Goal: Information Seeking & Learning: Learn about a topic

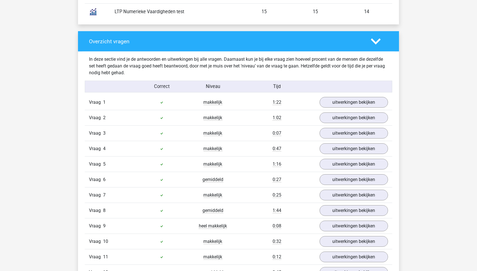
scroll to position [582, 0]
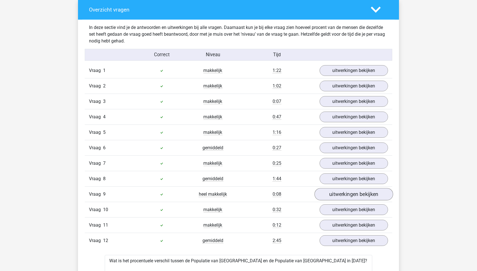
click at [376, 189] on link "uitwerkingen bekijken" at bounding box center [353, 195] width 79 height 12
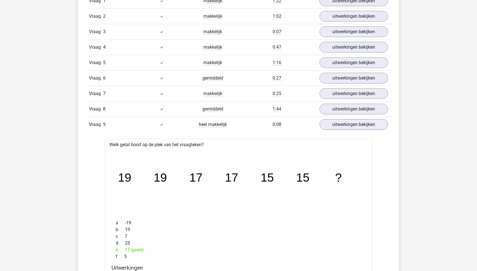
scroll to position [663, 0]
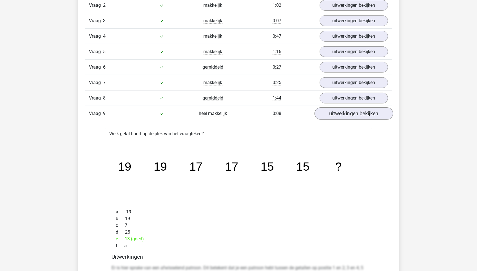
click at [370, 115] on link "uitwerkingen bekijken" at bounding box center [353, 114] width 79 height 12
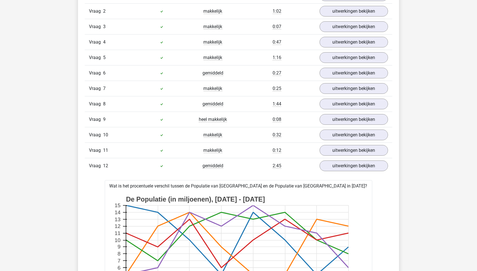
scroll to position [656, 0]
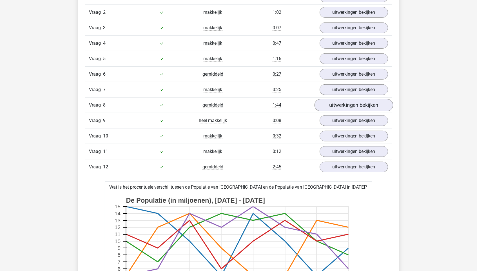
click at [380, 103] on link "uitwerkingen bekijken" at bounding box center [353, 105] width 79 height 12
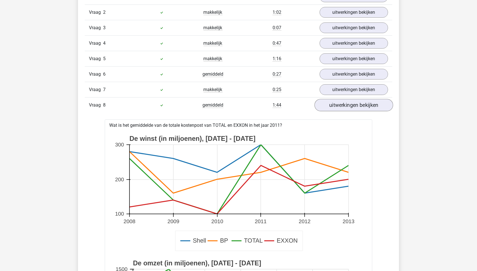
click at [378, 103] on link "uitwerkingen bekijken" at bounding box center [353, 105] width 79 height 12
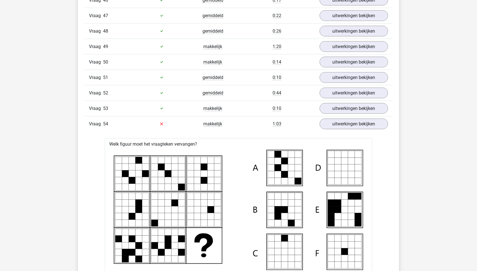
scroll to position [1880, 0]
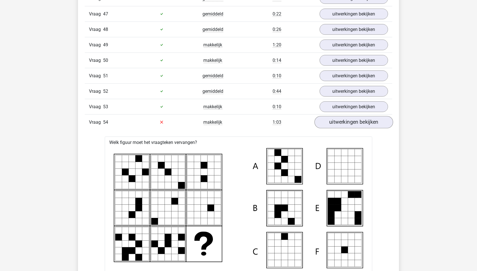
click at [382, 116] on link "uitwerkingen bekijken" at bounding box center [353, 122] width 79 height 12
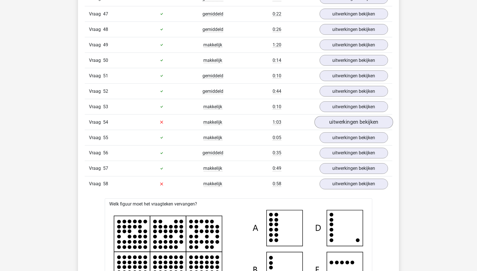
click at [382, 116] on link "uitwerkingen bekijken" at bounding box center [353, 122] width 79 height 12
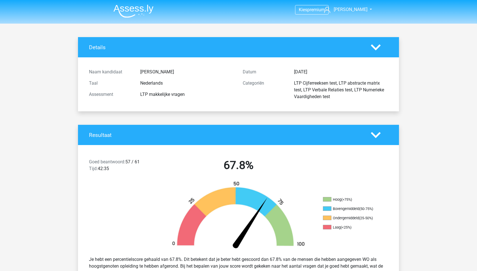
scroll to position [0, 0]
click at [128, 5] on img at bounding box center [133, 11] width 40 height 13
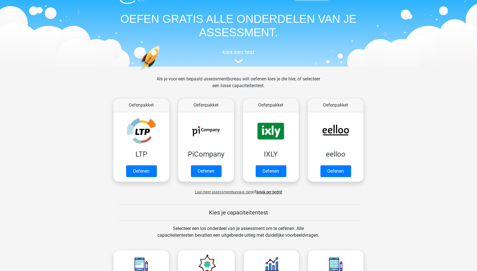
scroll to position [55, 0]
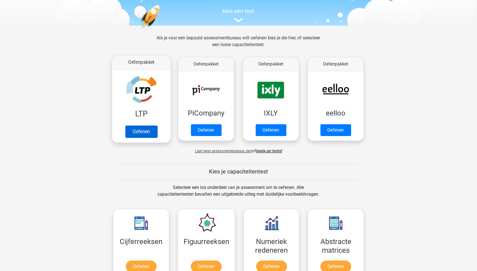
click at [149, 127] on link "Oefenen" at bounding box center [141, 131] width 32 height 12
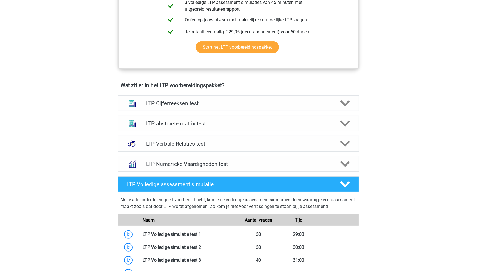
scroll to position [287, 0]
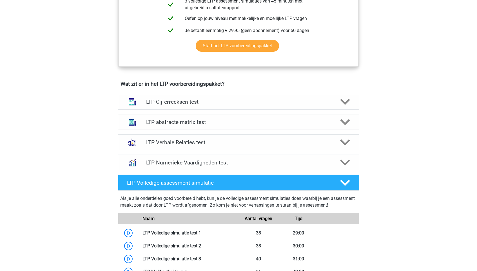
click at [256, 100] on h4 "LTP Cijferreeksen test" at bounding box center [238, 102] width 184 height 6
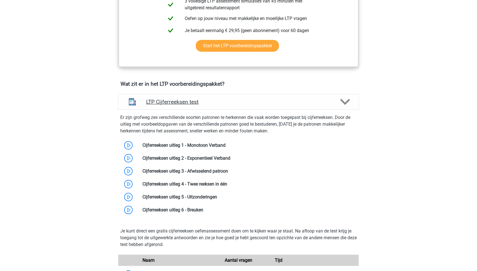
click at [261, 99] on h4 "LTP Cijferreeksen test" at bounding box center [238, 102] width 184 height 6
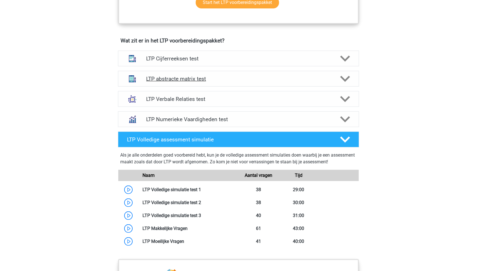
scroll to position [331, 0]
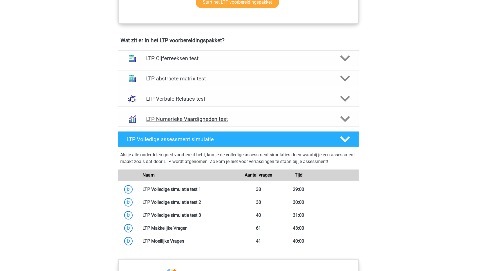
click at [310, 118] on h4 "LTP Numerieke Vaardigheden test" at bounding box center [238, 119] width 184 height 6
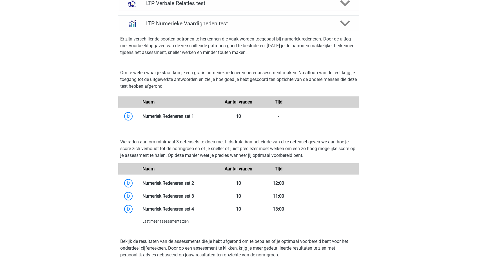
scroll to position [423, 0]
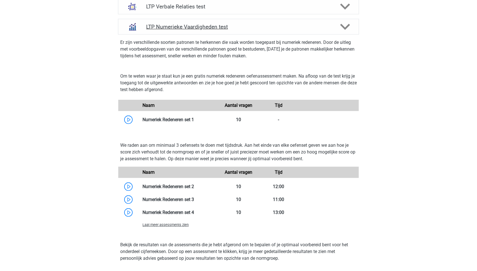
click at [330, 19] on div "LTP Numerieke Vaardigheden test" at bounding box center [238, 27] width 241 height 16
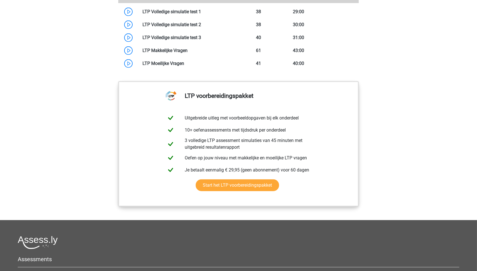
scroll to position [517, 0]
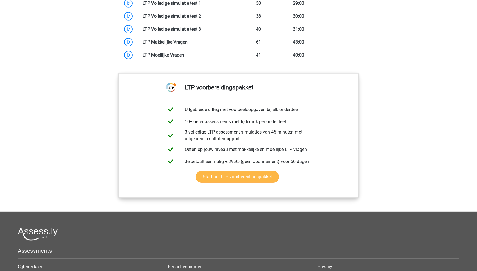
click at [244, 181] on link "Start het LTP voorbereidingspakket" at bounding box center [237, 177] width 83 height 12
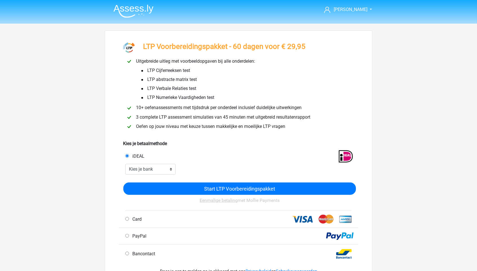
click at [166, 163] on div "iDEAL" at bounding box center [238, 155] width 239 height 17
select select "ideal_RABONL2U"
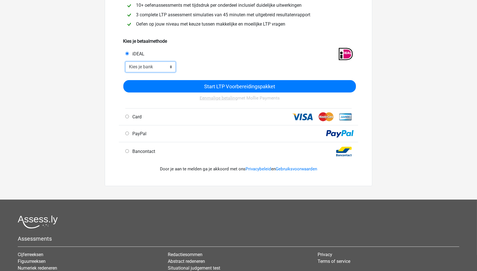
scroll to position [104, 0]
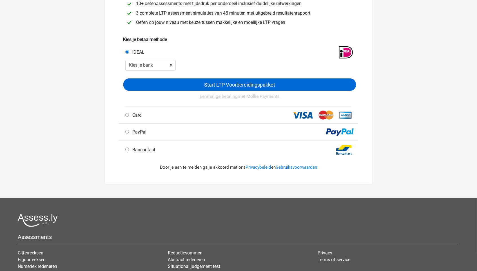
click at [259, 86] on input "Start LTP Voorbereidingspakket" at bounding box center [239, 85] width 232 height 12
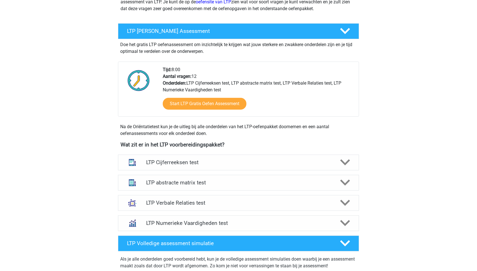
scroll to position [243, 0]
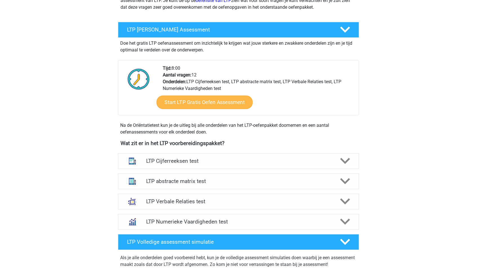
click at [212, 109] on link "Start LTP Gratis Oefen Assessment" at bounding box center [204, 103] width 96 height 14
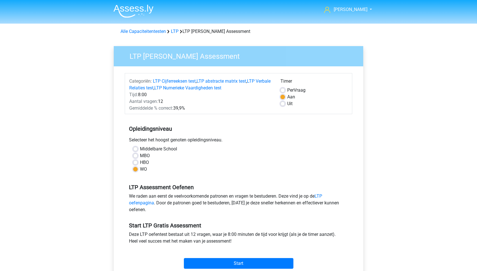
scroll to position [27, 0]
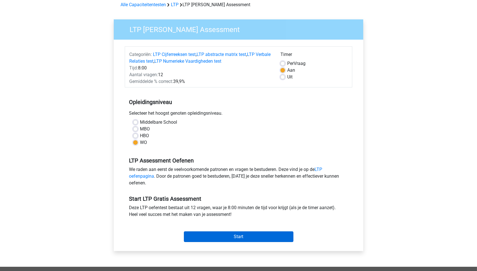
click at [228, 239] on input "Start" at bounding box center [238, 237] width 109 height 11
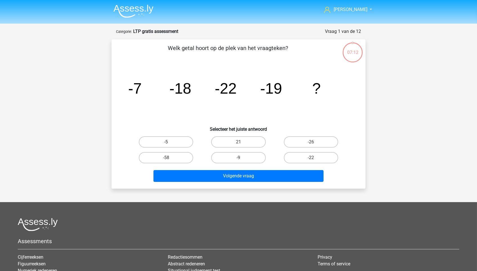
click at [172, 141] on label "-5" at bounding box center [166, 141] width 54 height 11
click at [170, 142] on input "-5" at bounding box center [168, 144] width 4 height 4
radio input "true"
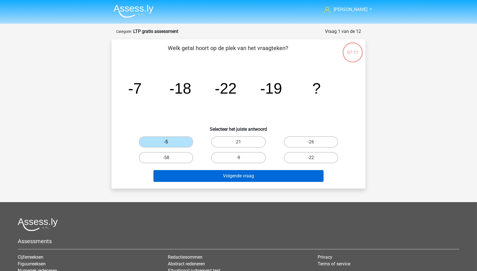
click at [222, 179] on button "Volgende vraag" at bounding box center [238, 176] width 170 height 12
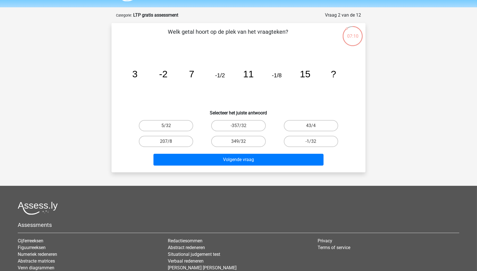
scroll to position [8, 0]
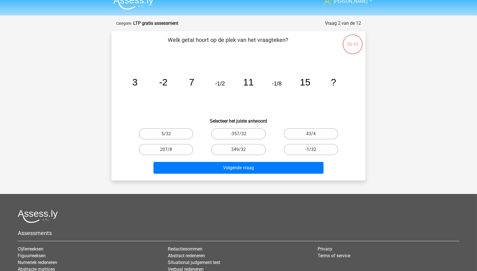
click at [301, 146] on label "-1/32" at bounding box center [311, 149] width 54 height 11
click at [311, 150] on input "-1/32" at bounding box center [313, 152] width 4 height 4
radio input "true"
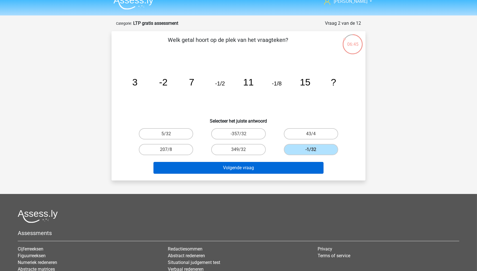
click at [281, 165] on button "Volgende vraag" at bounding box center [238, 168] width 170 height 12
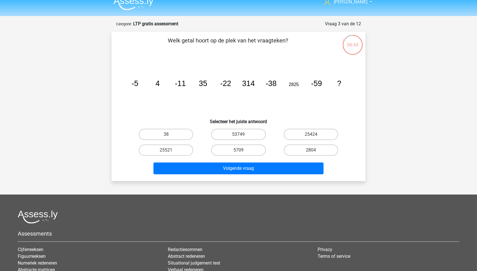
scroll to position [7, 0]
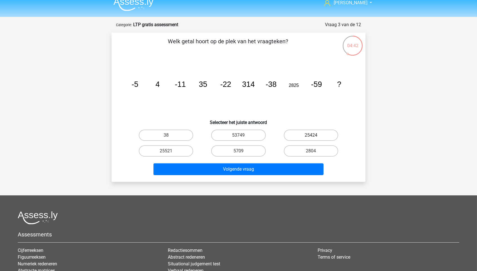
click at [303, 132] on label "25424" at bounding box center [311, 135] width 54 height 11
click at [311, 135] on input "25424" at bounding box center [313, 137] width 4 height 4
radio input "true"
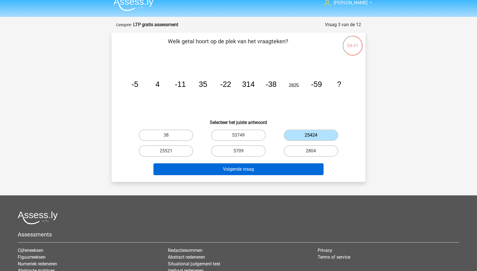
click at [275, 164] on button "Volgende vraag" at bounding box center [238, 169] width 170 height 12
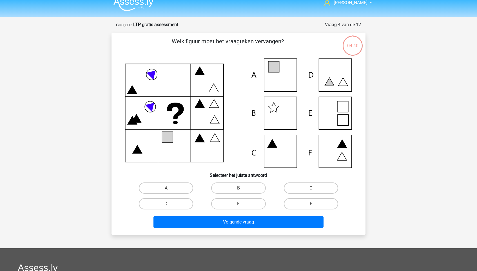
scroll to position [28, 0]
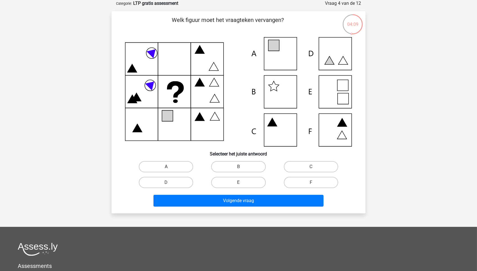
click at [181, 167] on label "A" at bounding box center [166, 166] width 54 height 11
click at [170, 167] on input "A" at bounding box center [168, 169] width 4 height 4
radio input "true"
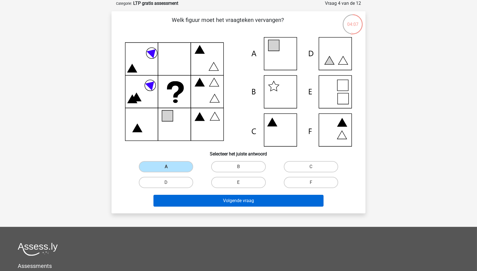
click at [196, 200] on button "Volgende vraag" at bounding box center [238, 201] width 170 height 12
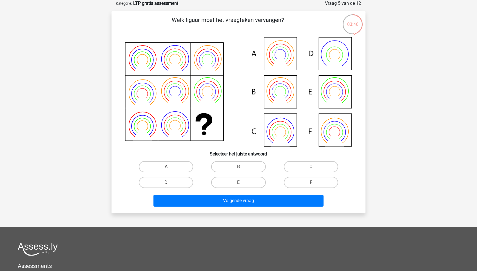
click at [284, 82] on icon at bounding box center [238, 91] width 227 height 109
click at [243, 161] on label "B" at bounding box center [238, 166] width 54 height 11
click at [242, 167] on input "B" at bounding box center [240, 169] width 4 height 4
radio input "true"
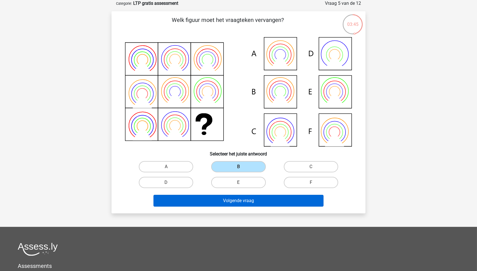
click at [246, 197] on button "Volgende vraag" at bounding box center [238, 201] width 170 height 12
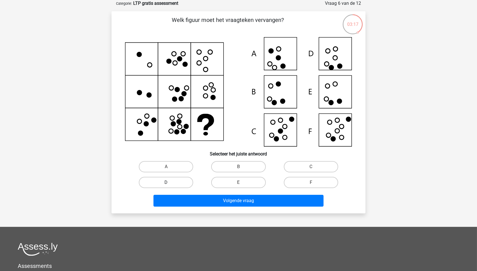
click at [181, 186] on label "D" at bounding box center [166, 182] width 54 height 11
click at [170, 186] on input "D" at bounding box center [168, 185] width 4 height 4
radio input "true"
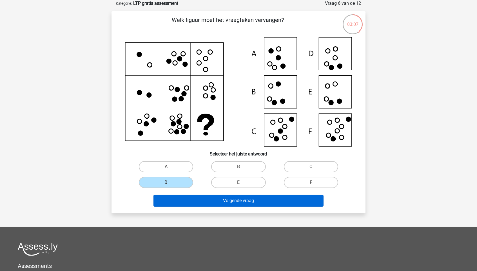
click at [217, 203] on button "Volgende vraag" at bounding box center [238, 201] width 170 height 12
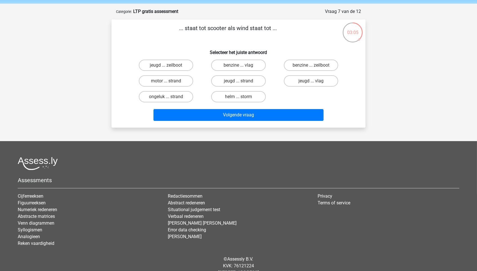
scroll to position [19, 0]
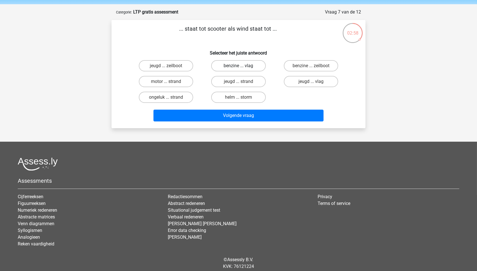
click at [248, 65] on label "benzine ... vlag" at bounding box center [238, 65] width 54 height 11
click at [242, 66] on input "benzine ... vlag" at bounding box center [240, 68] width 4 height 4
radio input "true"
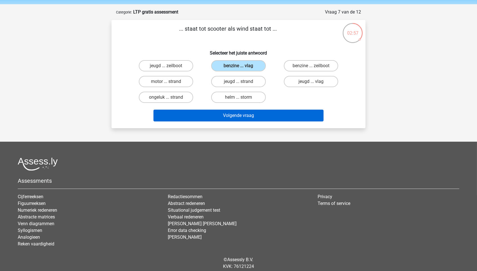
click at [243, 113] on button "Volgende vraag" at bounding box center [238, 116] width 170 height 12
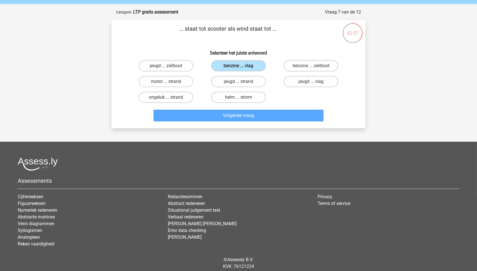
scroll to position [28, 0]
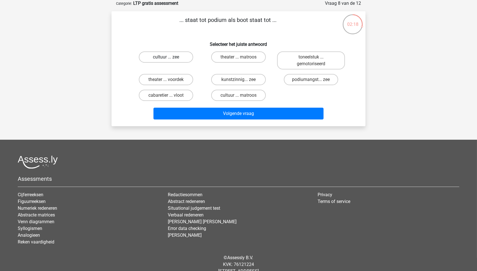
click at [179, 57] on label "cultuur ... zee" at bounding box center [166, 56] width 54 height 11
click at [170, 57] on input "cultuur ... zee" at bounding box center [168, 59] width 4 height 4
radio input "true"
click at [172, 78] on label "theater ... voordek" at bounding box center [166, 79] width 54 height 11
click at [170, 80] on input "theater ... voordek" at bounding box center [168, 82] width 4 height 4
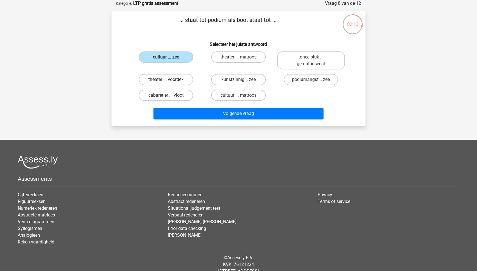
radio input "true"
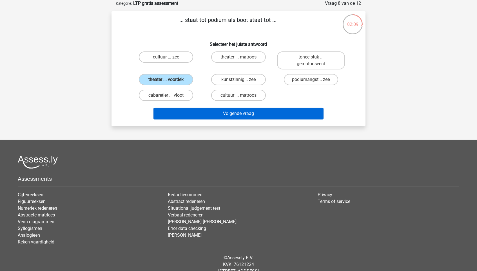
click at [214, 109] on button "Volgende vraag" at bounding box center [238, 114] width 170 height 12
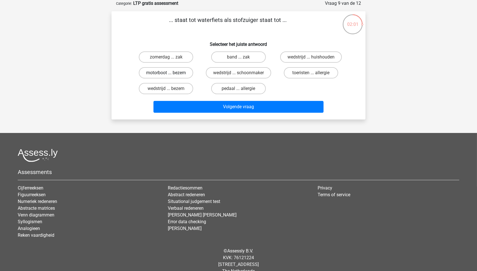
click at [165, 72] on label "motorboot ... bezem" at bounding box center [166, 72] width 54 height 11
click at [166, 73] on input "motorboot ... bezem" at bounding box center [168, 75] width 4 height 4
radio input "true"
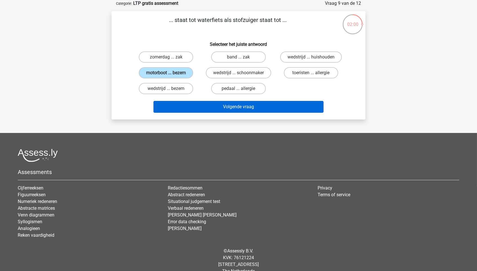
click at [209, 101] on button "Volgende vraag" at bounding box center [238, 107] width 170 height 12
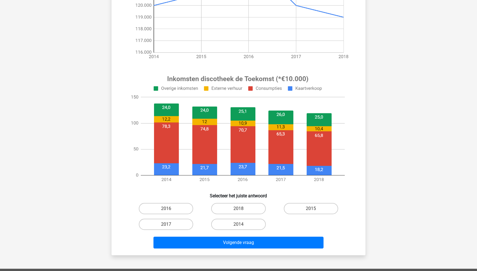
scroll to position [145, 0]
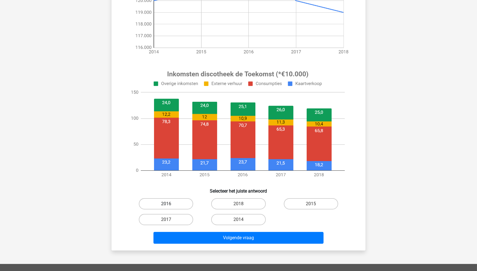
click at [172, 207] on label "2016" at bounding box center [166, 203] width 54 height 11
click at [170, 207] on input "2016" at bounding box center [168, 206] width 4 height 4
radio input "true"
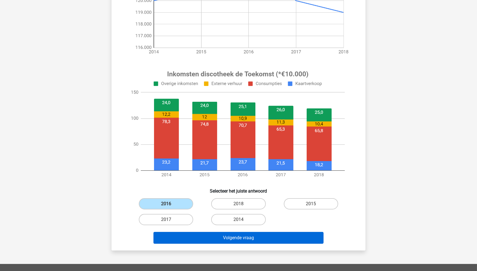
click at [215, 241] on button "Volgende vraag" at bounding box center [238, 238] width 170 height 12
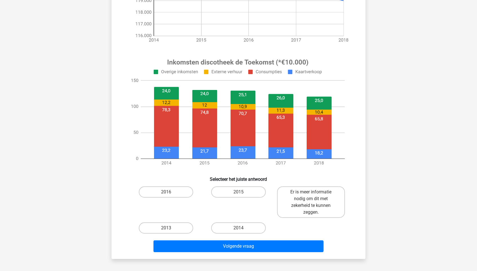
scroll to position [158, 0]
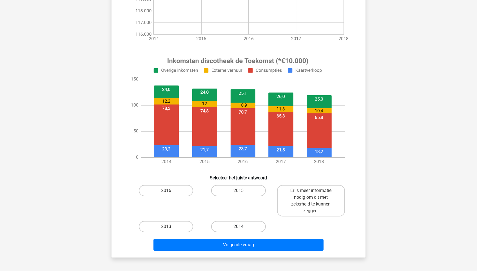
click at [231, 223] on label "2014" at bounding box center [238, 226] width 54 height 11
click at [238, 227] on input "2014" at bounding box center [240, 229] width 4 height 4
radio input "true"
click at [241, 250] on div "Volgende vraag" at bounding box center [238, 246] width 217 height 14
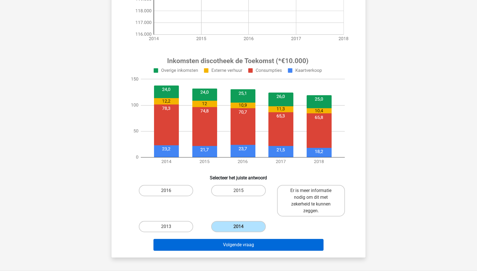
click at [241, 247] on button "Volgende vraag" at bounding box center [238, 245] width 170 height 12
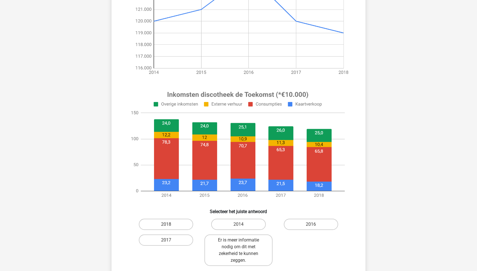
scroll to position [125, 0]
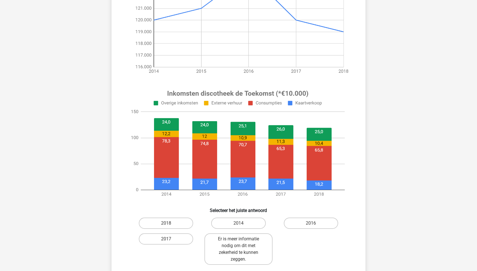
click at [258, 216] on div "2014" at bounding box center [238, 224] width 72 height 16
click at [258, 222] on label "2014" at bounding box center [238, 223] width 54 height 11
click at [242, 223] on input "2014" at bounding box center [240, 225] width 4 height 4
radio input "true"
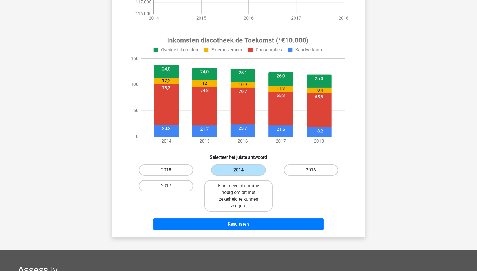
scroll to position [187, 0]
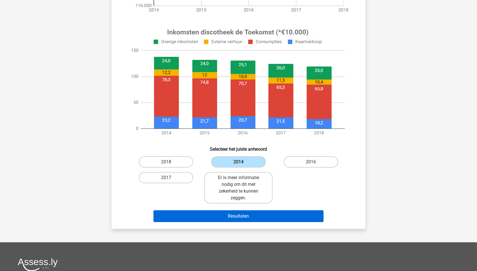
click at [273, 213] on button "Resultaten" at bounding box center [238, 216] width 170 height 12
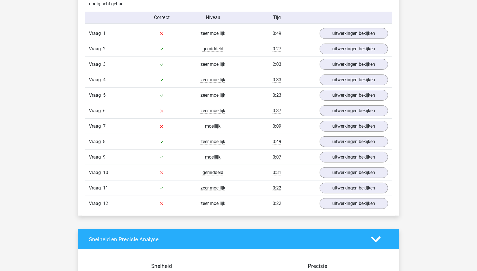
scroll to position [490, 0]
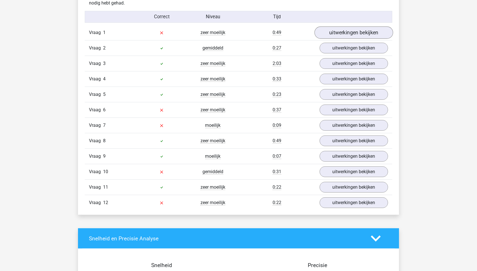
click at [333, 35] on link "uitwerkingen bekijken" at bounding box center [353, 33] width 79 height 12
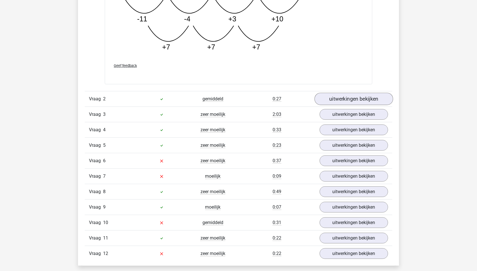
scroll to position [730, 0]
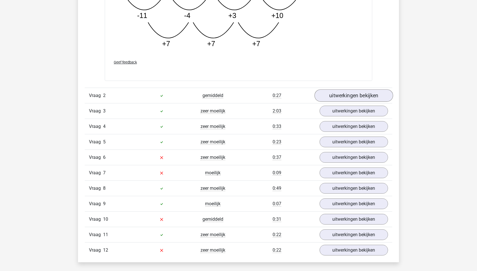
click at [340, 93] on link "uitwerkingen bekijken" at bounding box center [353, 95] width 79 height 12
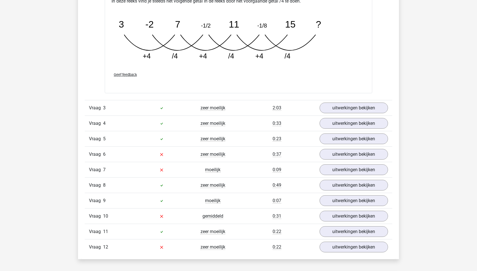
scroll to position [1008, 0]
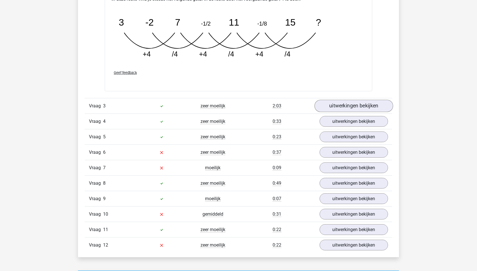
click at [349, 100] on link "uitwerkingen bekijken" at bounding box center [353, 106] width 79 height 12
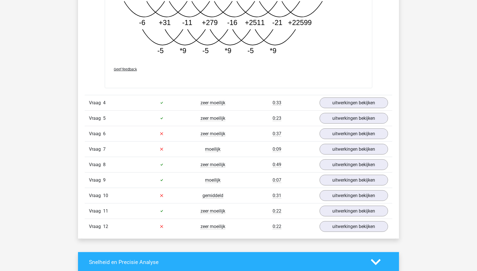
scroll to position [1350, 0]
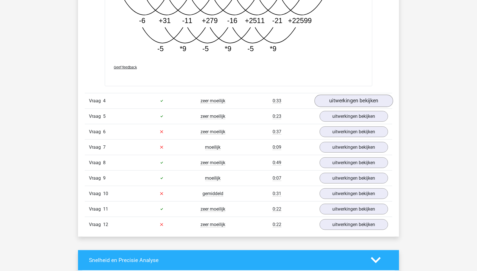
click at [339, 95] on link "uitwerkingen bekijken" at bounding box center [353, 101] width 79 height 12
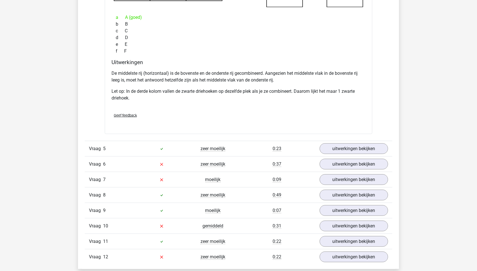
scroll to position [1590, 0]
click at [341, 142] on link "uitwerkingen bekijken" at bounding box center [353, 148] width 79 height 12
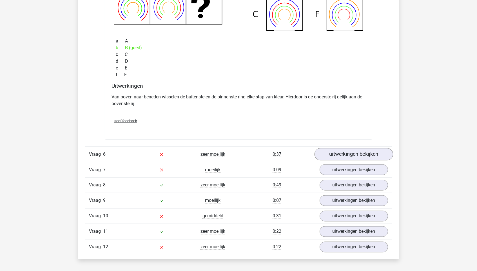
scroll to position [1854, 0]
click at [336, 148] on link "uitwerkingen bekijken" at bounding box center [353, 154] width 79 height 12
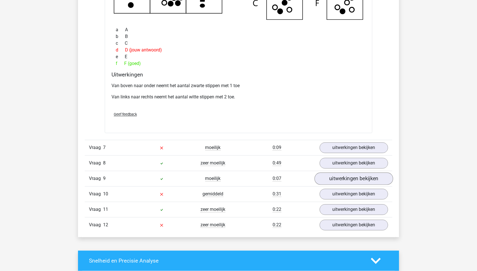
scroll to position [2135, 0]
click at [334, 142] on link "uitwerkingen bekijken" at bounding box center [353, 148] width 79 height 12
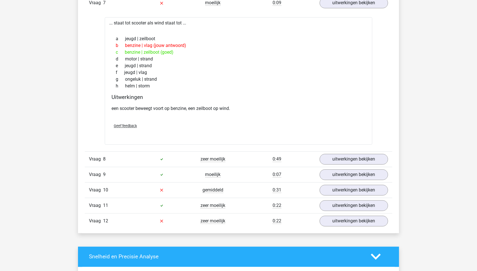
scroll to position [2280, 0]
click at [330, 153] on link "uitwerkingen bekijken" at bounding box center [353, 159] width 79 height 12
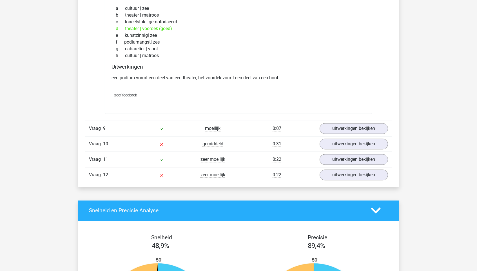
scroll to position [2474, 0]
click at [340, 122] on link "uitwerkingen bekijken" at bounding box center [353, 128] width 79 height 12
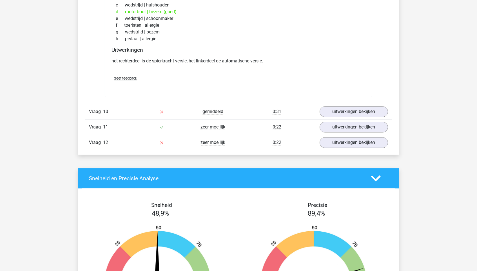
scroll to position [2656, 0]
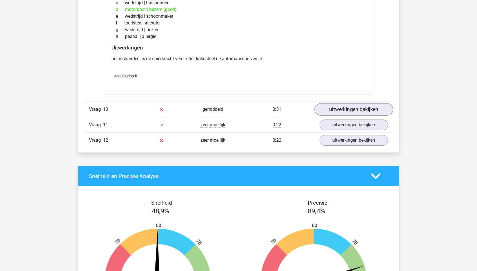
click at [331, 103] on link "uitwerkingen bekijken" at bounding box center [353, 109] width 79 height 12
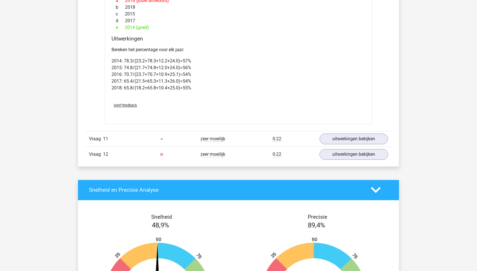
scroll to position [3090, 0]
click at [380, 133] on link "uitwerkingen bekijken" at bounding box center [353, 139] width 79 height 12
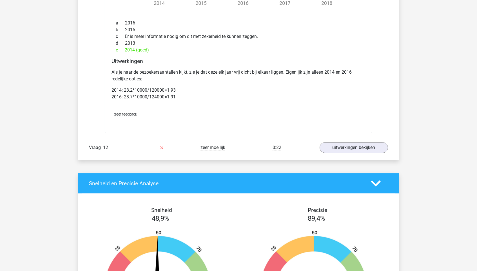
scroll to position [3540, 0]
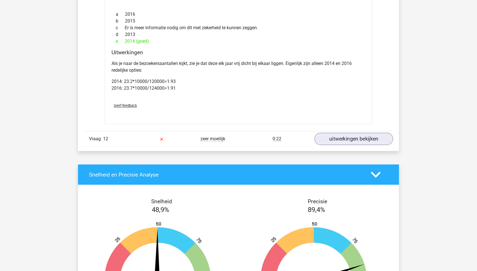
click at [363, 133] on link "uitwerkingen bekijken" at bounding box center [353, 139] width 79 height 12
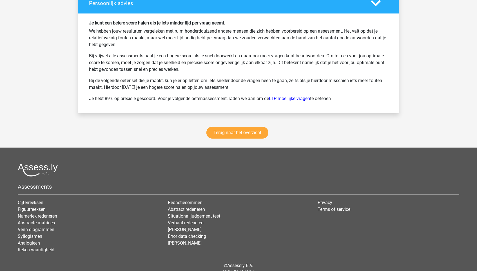
scroll to position [4310, 0]
click at [254, 127] on link "Terug naar het overzicht" at bounding box center [237, 133] width 62 height 12
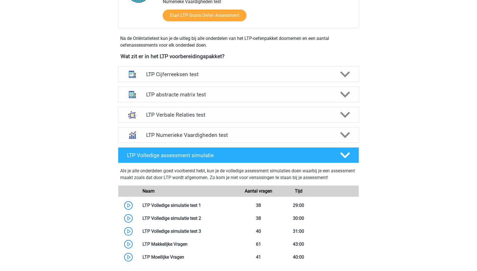
scroll to position [221, 0]
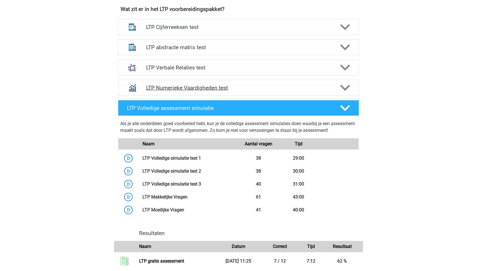
click at [344, 83] on icon at bounding box center [345, 88] width 10 height 10
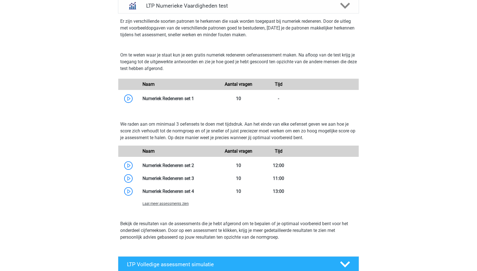
scroll to position [305, 0]
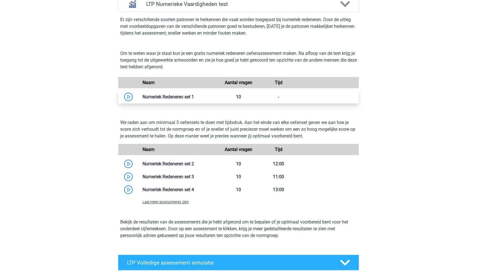
click at [194, 100] on link at bounding box center [194, 96] width 0 height 5
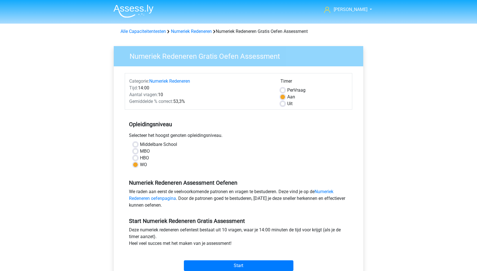
click at [290, 104] on label "Uit" at bounding box center [289, 103] width 5 height 7
click at [285, 104] on input "Uit" at bounding box center [282, 103] width 5 height 6
radio input "true"
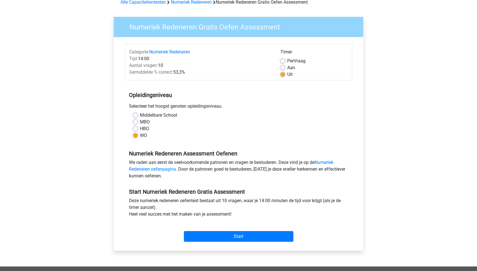
scroll to position [32, 0]
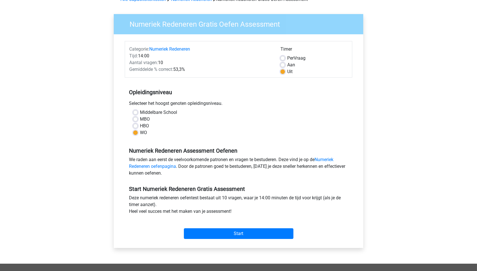
click at [287, 65] on label "Aan" at bounding box center [291, 65] width 8 height 7
click at [284, 65] on input "Aan" at bounding box center [282, 65] width 5 height 6
radio input "true"
click at [254, 233] on input "Start" at bounding box center [238, 233] width 109 height 11
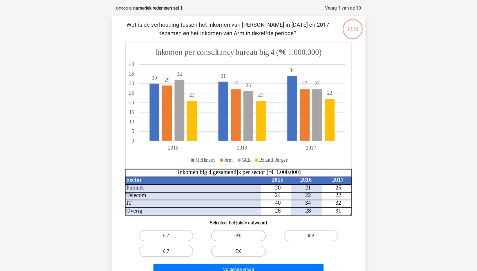
scroll to position [23, 0]
click at [176, 249] on label "8:7" at bounding box center [166, 251] width 54 height 11
click at [170, 252] on input "8:7" at bounding box center [168, 254] width 4 height 4
radio input "true"
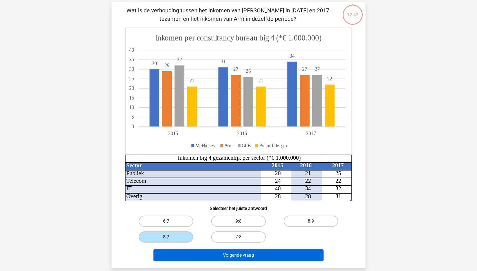
click at [271, 256] on button "Volgende vraag" at bounding box center [238, 256] width 170 height 12
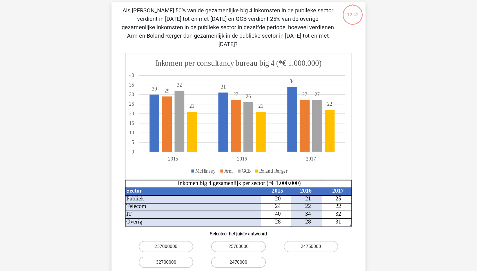
scroll to position [28, 0]
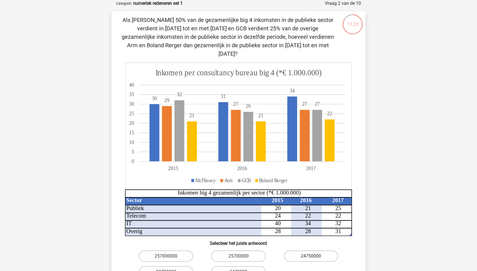
click at [308, 252] on label "24750000" at bounding box center [311, 256] width 54 height 11
click at [311, 256] on input "24750000" at bounding box center [313, 258] width 4 height 4
radio input "true"
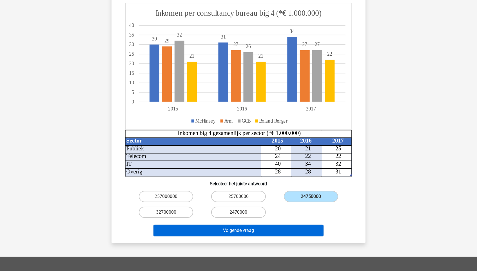
click at [281, 225] on button "Volgende vraag" at bounding box center [238, 231] width 170 height 12
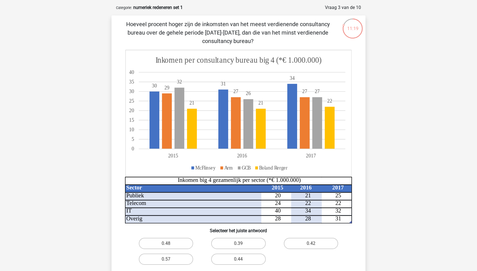
scroll to position [24, 0]
click at [174, 244] on label "0.48" at bounding box center [166, 243] width 54 height 11
click at [170, 244] on input "0.48" at bounding box center [168, 246] width 4 height 4
radio input "true"
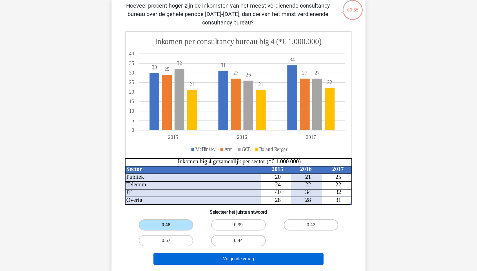
click at [269, 254] on button "Volgende vraag" at bounding box center [238, 259] width 170 height 12
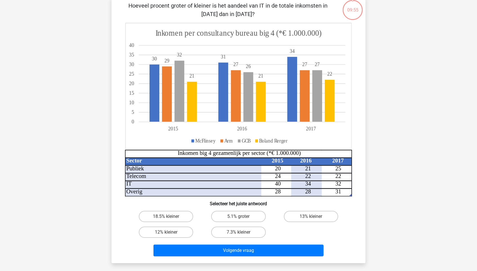
scroll to position [28, 0]
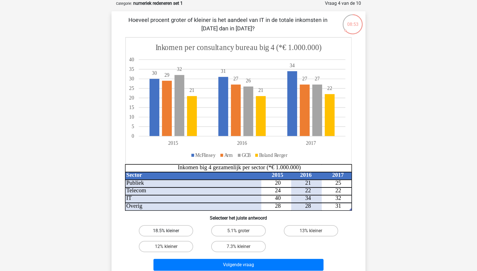
click at [181, 231] on label "18.5% kleiner" at bounding box center [166, 230] width 54 height 11
click at [170, 231] on input "18.5% kleiner" at bounding box center [168, 233] width 4 height 4
radio input "true"
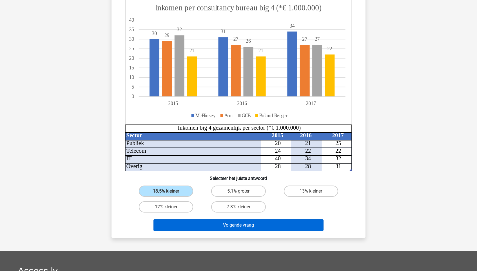
click at [252, 229] on button "Volgende vraag" at bounding box center [238, 225] width 170 height 12
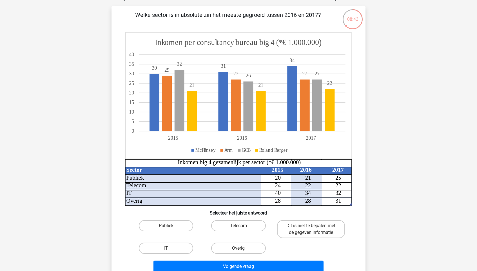
scroll to position [34, 0]
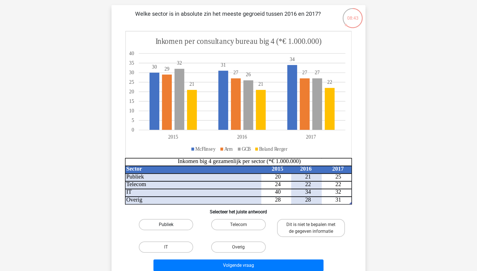
click at [175, 227] on label "Publiek" at bounding box center [166, 224] width 54 height 11
click at [170, 227] on input "Publiek" at bounding box center [168, 227] width 4 height 4
radio input "true"
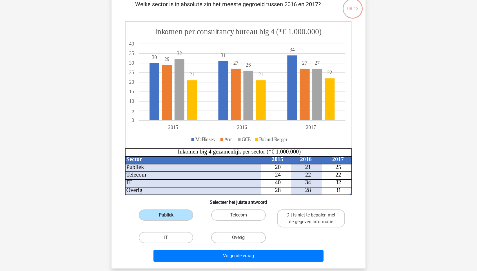
scroll to position [46, 0]
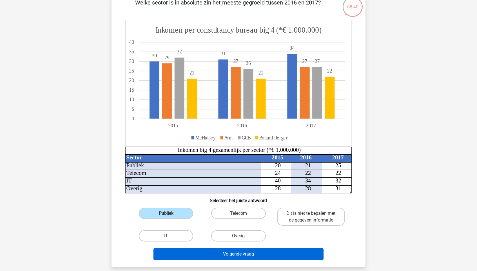
click at [266, 250] on button "Volgende vraag" at bounding box center [238, 254] width 170 height 12
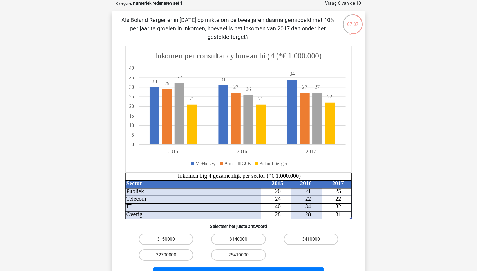
scroll to position [32, 0]
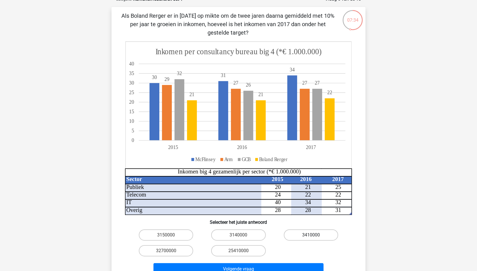
click at [302, 236] on label "3410000" at bounding box center [311, 235] width 54 height 11
click at [311, 236] on input "3410000" at bounding box center [313, 237] width 4 height 4
radio input "true"
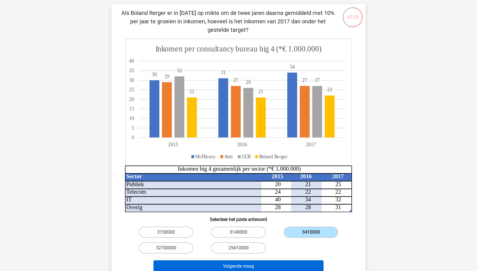
click at [285, 265] on button "Volgende vraag" at bounding box center [238, 267] width 170 height 12
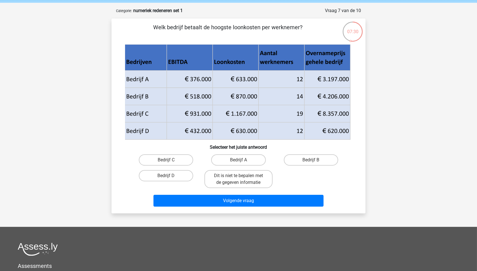
scroll to position [18, 0]
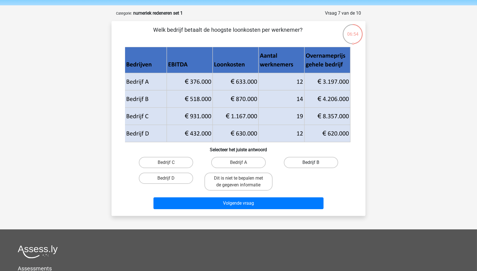
click at [299, 161] on label "Bedrijf B" at bounding box center [311, 162] width 54 height 11
click at [311, 163] on input "Bedrijf B" at bounding box center [313, 165] width 4 height 4
radio input "true"
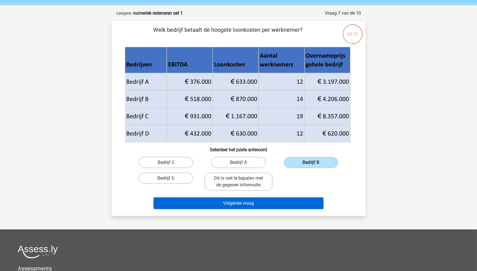
click at [283, 203] on button "Volgende vraag" at bounding box center [238, 204] width 170 height 12
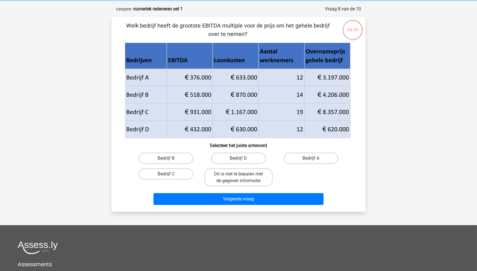
scroll to position [21, 0]
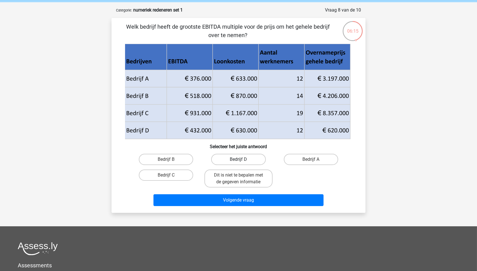
click at [254, 160] on label "Bedrijf D" at bounding box center [238, 159] width 54 height 11
click at [242, 160] on input "Bedrijf D" at bounding box center [240, 162] width 4 height 4
radio input "true"
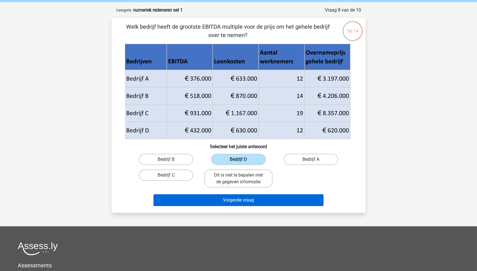
click at [259, 196] on button "Volgende vraag" at bounding box center [238, 200] width 170 height 12
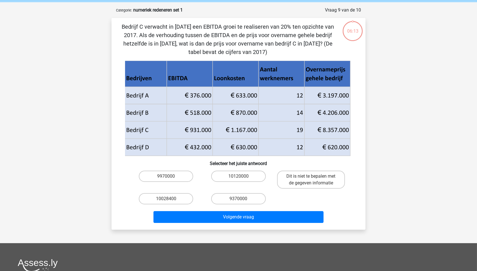
scroll to position [28, 0]
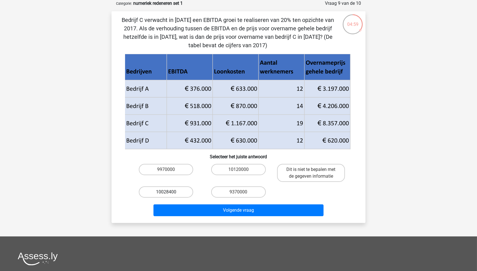
click at [181, 189] on label "10028400" at bounding box center [166, 192] width 54 height 11
click at [170, 192] on input "10028400" at bounding box center [168, 194] width 4 height 4
radio input "true"
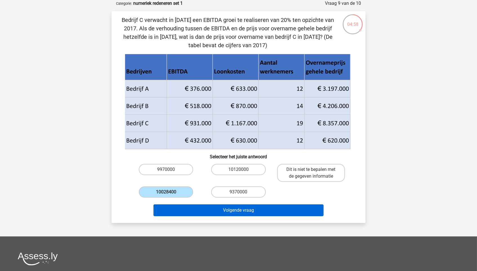
click at [207, 206] on button "Volgende vraag" at bounding box center [238, 211] width 170 height 12
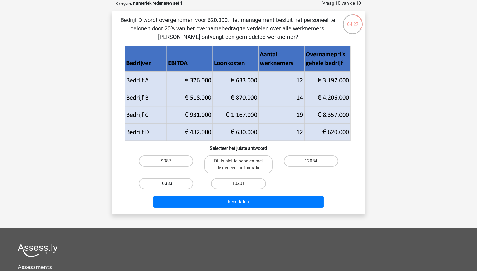
click at [183, 181] on label "10333" at bounding box center [166, 183] width 54 height 11
click at [170, 184] on input "10333" at bounding box center [168, 186] width 4 height 4
radio input "true"
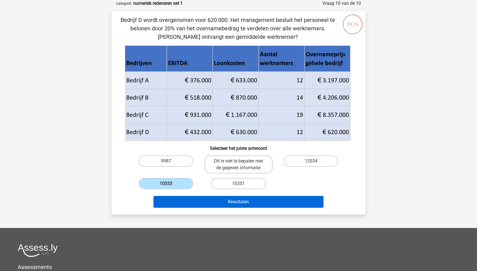
click at [203, 202] on button "Resultaten" at bounding box center [238, 202] width 170 height 12
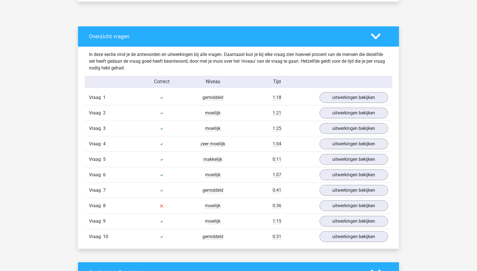
scroll to position [284, 0]
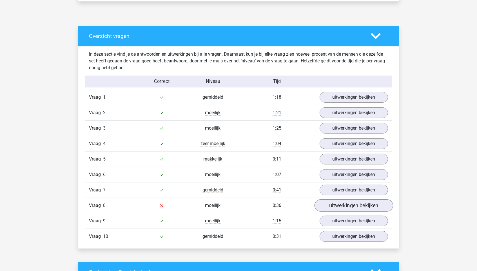
click at [371, 200] on link "uitwerkingen bekijken" at bounding box center [353, 206] width 79 height 12
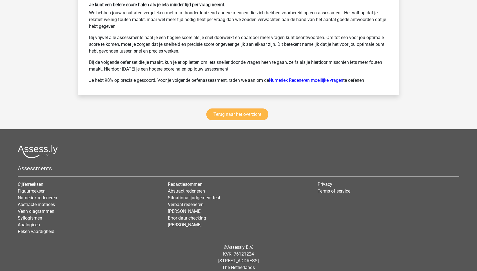
scroll to position [1006, 0]
click at [236, 109] on link "Terug naar het overzicht" at bounding box center [237, 115] width 62 height 12
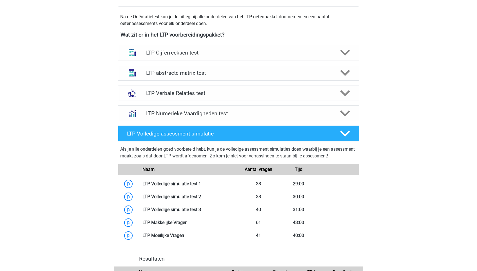
scroll to position [194, 0]
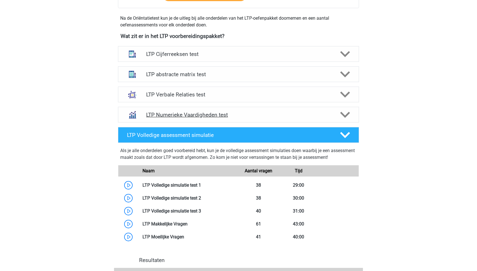
click at [344, 110] on icon at bounding box center [345, 115] width 10 height 10
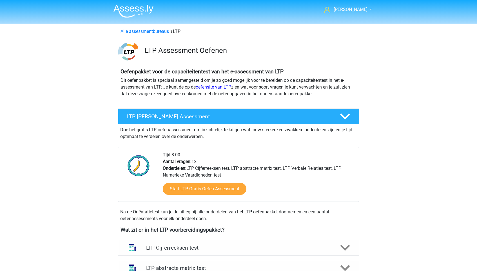
scroll to position [0, 0]
click at [357, 8] on span "[PERSON_NAME]" at bounding box center [350, 9] width 34 height 5
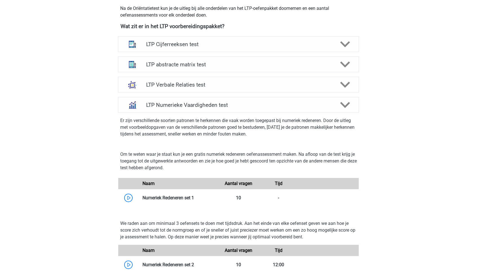
scroll to position [205, 0]
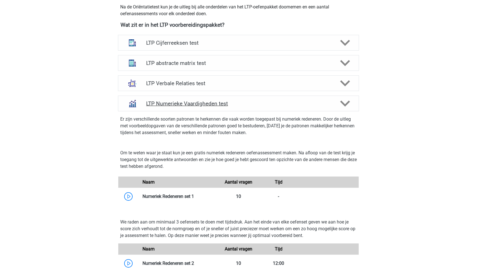
click at [336, 99] on div at bounding box center [344, 104] width 19 height 10
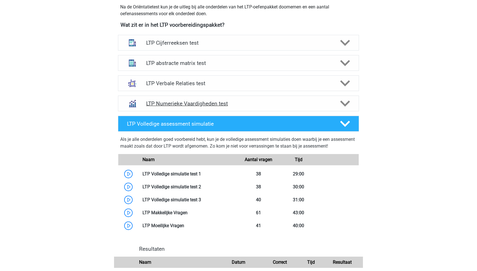
click at [339, 100] on div at bounding box center [344, 104] width 19 height 10
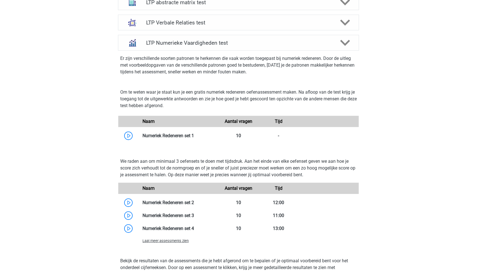
scroll to position [267, 0]
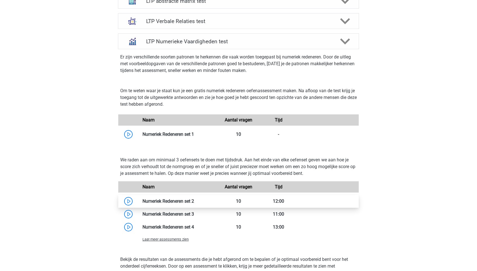
click at [194, 204] on link at bounding box center [194, 201] width 0 height 5
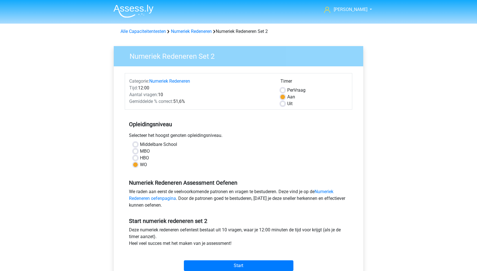
scroll to position [12, 0]
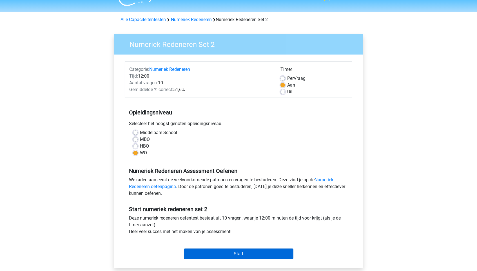
click at [259, 250] on input "Start" at bounding box center [238, 254] width 109 height 11
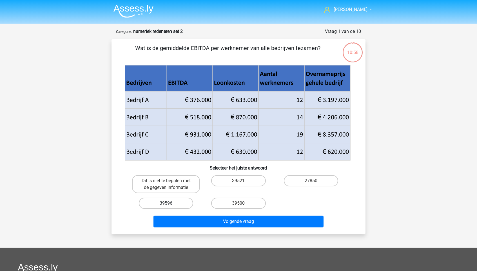
click at [183, 203] on label "39596" at bounding box center [166, 203] width 54 height 11
click at [170, 203] on input "39596" at bounding box center [168, 205] width 4 height 4
radio input "true"
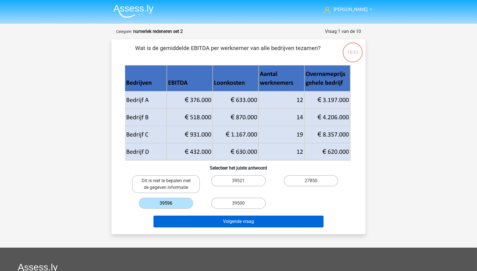
click at [275, 219] on button "Volgende vraag" at bounding box center [238, 222] width 170 height 12
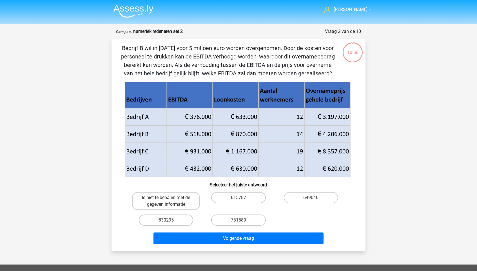
scroll to position [28, 0]
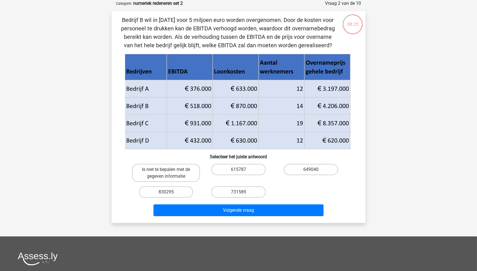
click at [240, 170] on input "615787" at bounding box center [240, 172] width 4 height 4
radio input "true"
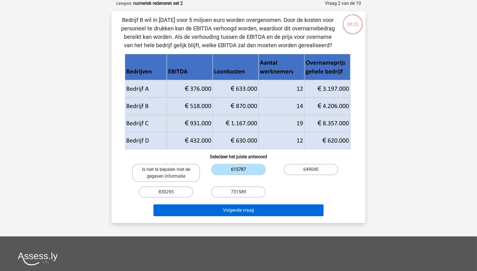
click at [294, 211] on button "Volgende vraag" at bounding box center [238, 211] width 170 height 12
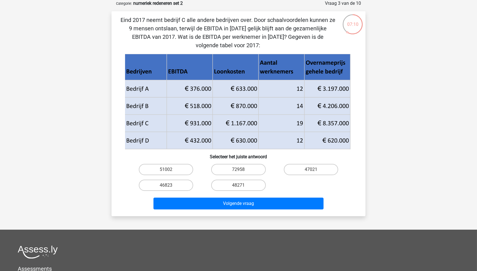
click at [313, 162] on div "47021" at bounding box center [311, 170] width 72 height 16
click at [314, 165] on label "47021" at bounding box center [311, 169] width 54 height 11
click at [314, 170] on input "47021" at bounding box center [313, 172] width 4 height 4
radio input "true"
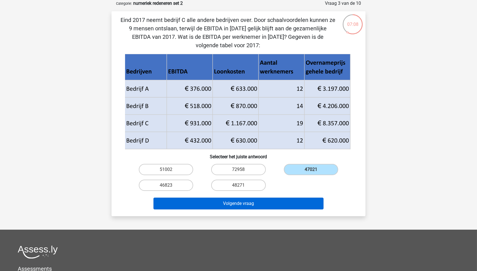
click at [274, 200] on button "Volgende vraag" at bounding box center [238, 204] width 170 height 12
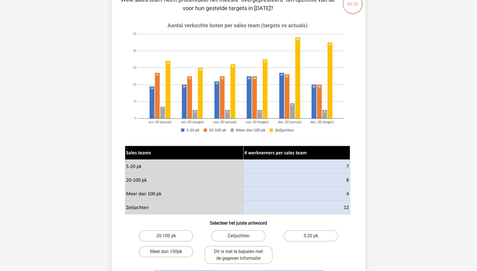
scroll to position [49, 0]
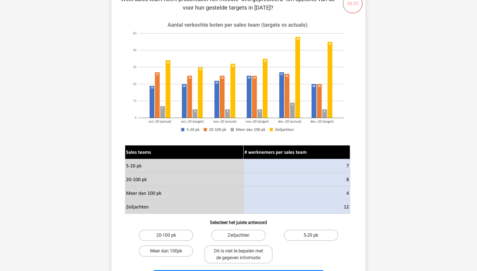
click at [312, 233] on label "5-20 pk" at bounding box center [311, 235] width 54 height 11
click at [312, 236] on input "5-20 pk" at bounding box center [313, 238] width 4 height 4
radio input "true"
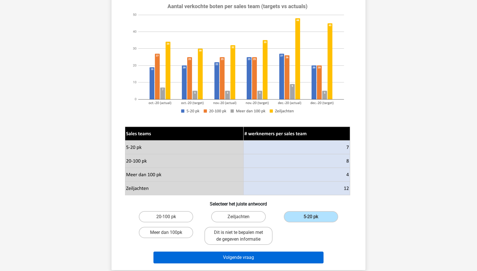
click at [299, 253] on button "Volgende vraag" at bounding box center [238, 258] width 170 height 12
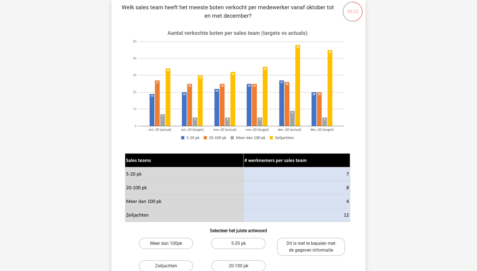
scroll to position [58, 0]
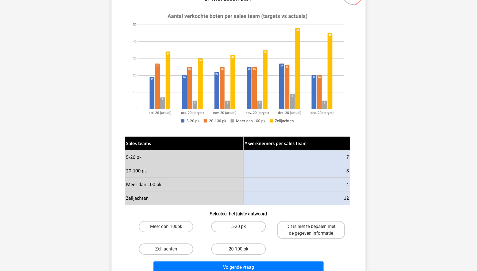
click at [245, 250] on label "20-100 pk" at bounding box center [238, 249] width 54 height 11
click at [242, 250] on input "20-100 pk" at bounding box center [240, 251] width 4 height 4
radio input "true"
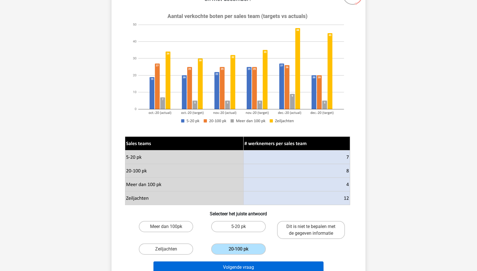
click at [251, 263] on button "Volgende vraag" at bounding box center [238, 268] width 170 height 12
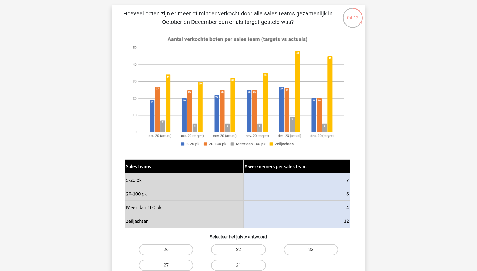
scroll to position [36, 0]
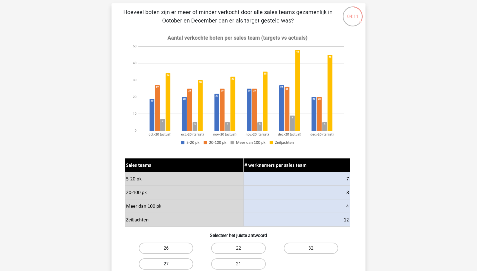
click at [170, 264] on label "27" at bounding box center [166, 264] width 54 height 11
click at [170, 264] on input "27" at bounding box center [168, 266] width 4 height 4
radio input "true"
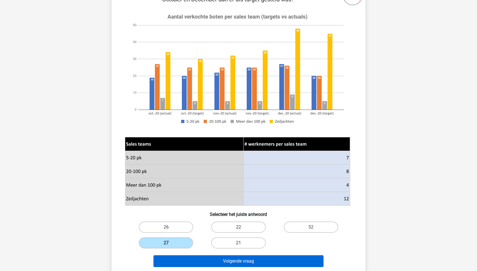
click at [255, 261] on button "Volgende vraag" at bounding box center [238, 261] width 170 height 12
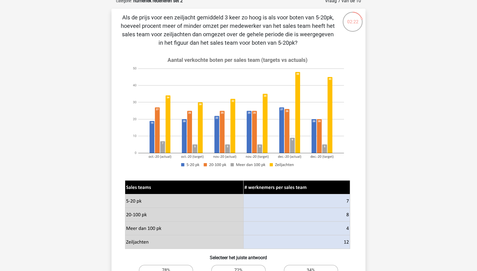
scroll to position [73, 0]
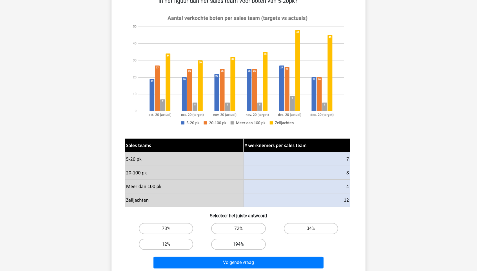
click at [255, 243] on label "194%" at bounding box center [238, 244] width 54 height 11
click at [242, 245] on input "194%" at bounding box center [240, 247] width 4 height 4
radio input "true"
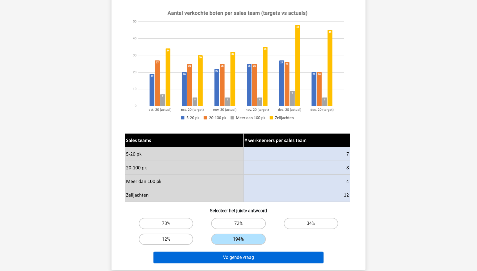
click at [279, 252] on button "Volgende vraag" at bounding box center [238, 258] width 170 height 12
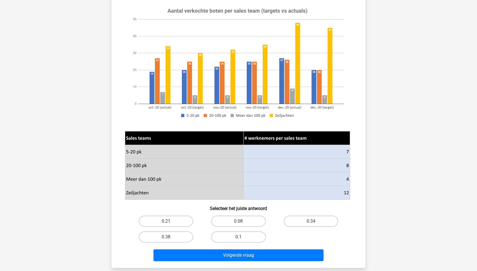
scroll to position [96, 0]
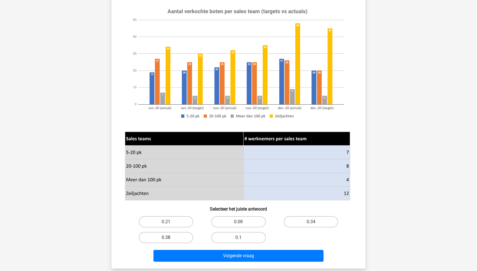
click at [181, 232] on label "0.38" at bounding box center [166, 237] width 54 height 11
click at [170, 238] on input "0.38" at bounding box center [168, 240] width 4 height 4
radio input "true"
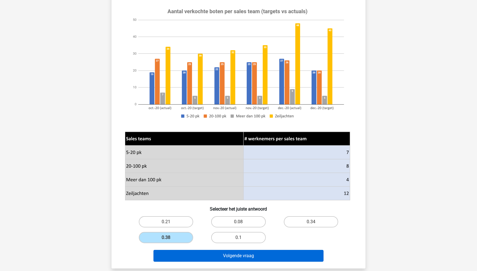
click at [205, 254] on button "Volgende vraag" at bounding box center [238, 256] width 170 height 12
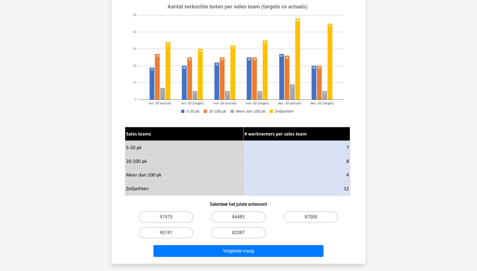
scroll to position [93, 0]
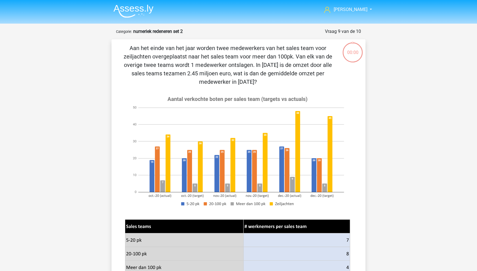
scroll to position [93, 0]
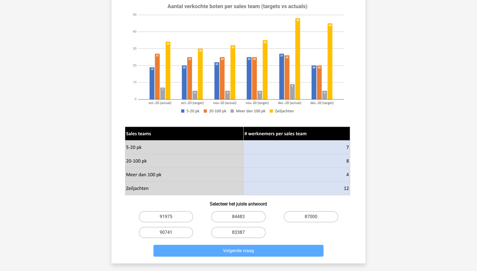
click at [308, 243] on div "Volgende vraag" at bounding box center [238, 250] width 236 height 19
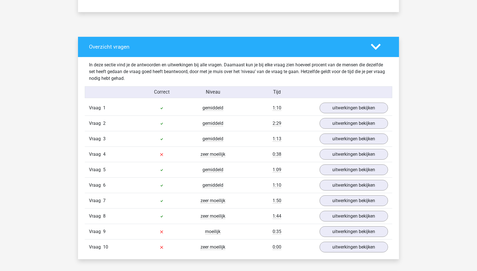
scroll to position [274, 0]
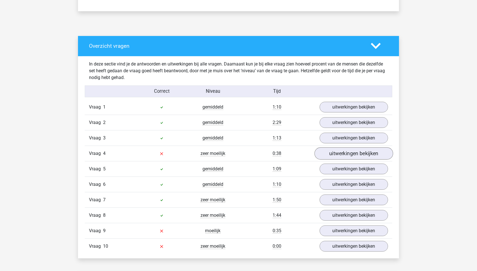
click at [331, 151] on link "uitwerkingen bekijken" at bounding box center [353, 153] width 79 height 12
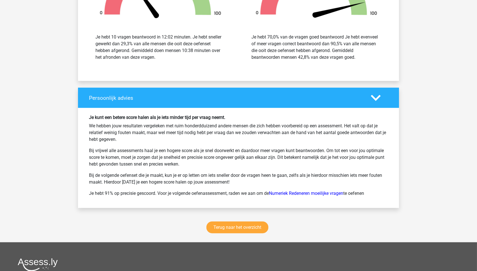
scroll to position [1025, 0]
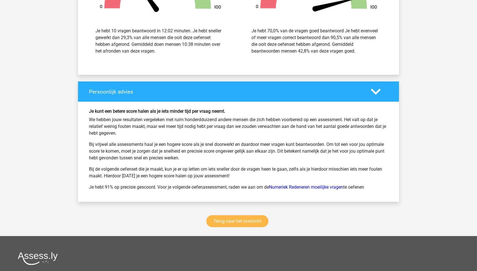
click at [245, 225] on link "Terug naar het overzicht" at bounding box center [237, 222] width 62 height 12
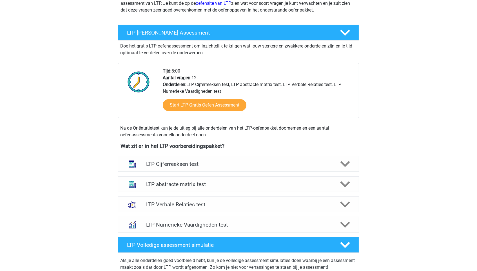
scroll to position [91, 0]
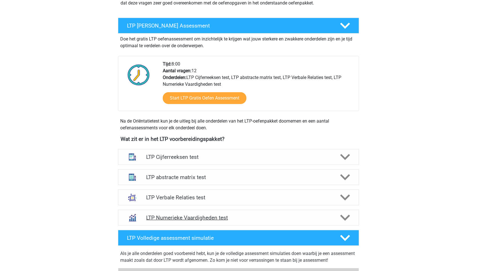
click at [247, 215] on h4 "LTP Numerieke Vaardigheden test" at bounding box center [238, 218] width 184 height 6
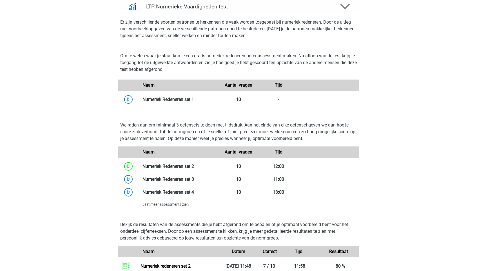
scroll to position [303, 0]
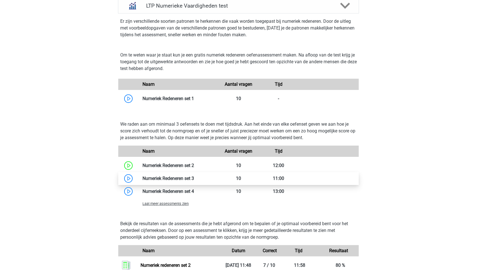
click at [194, 181] on link at bounding box center [194, 178] width 0 height 5
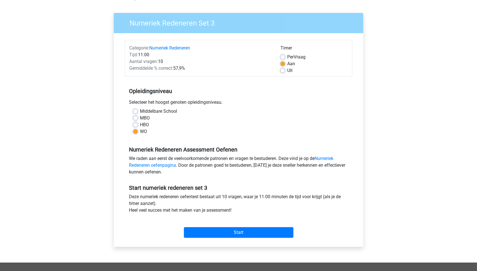
scroll to position [34, 0]
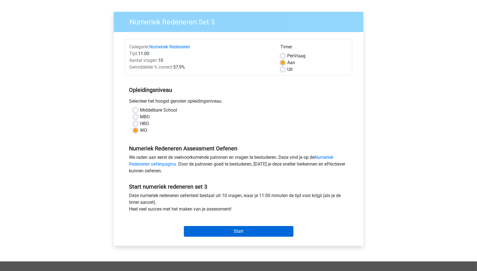
click at [243, 228] on input "Start" at bounding box center [238, 231] width 109 height 11
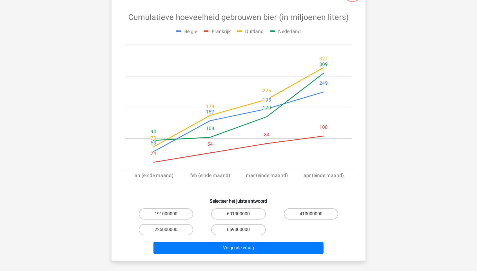
scroll to position [61, 0]
click at [252, 213] on label "601000000" at bounding box center [238, 213] width 54 height 11
click at [242, 214] on input "601000000" at bounding box center [240, 216] width 4 height 4
radio input "true"
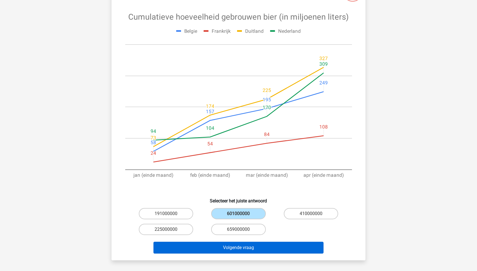
click at [259, 247] on button "Volgende vraag" at bounding box center [238, 248] width 170 height 12
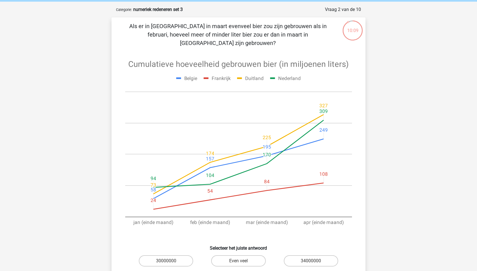
scroll to position [32, 0]
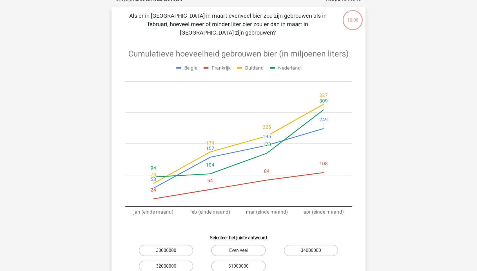
click at [180, 245] on label "30000000" at bounding box center [166, 250] width 54 height 11
click at [170, 251] on input "30000000" at bounding box center [168, 253] width 4 height 4
radio input "true"
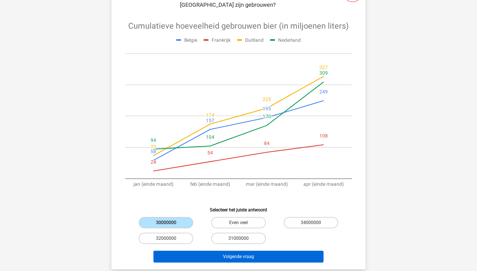
click at [250, 252] on button "Volgende vraag" at bounding box center [238, 257] width 170 height 12
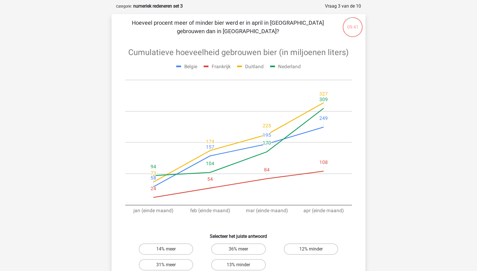
scroll to position [35, 0]
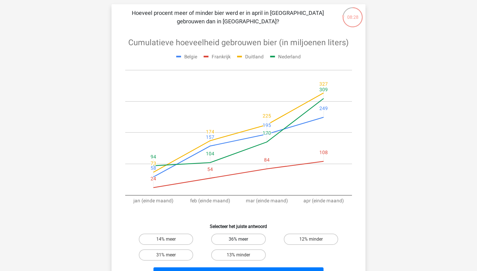
click at [236, 240] on label "36% meer" at bounding box center [238, 239] width 54 height 11
click at [238, 240] on input "36% meer" at bounding box center [240, 241] width 4 height 4
radio input "true"
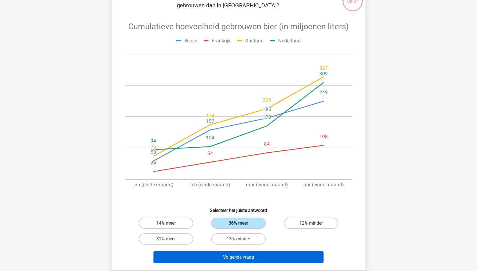
click at [275, 254] on button "Volgende vraag" at bounding box center [238, 258] width 170 height 12
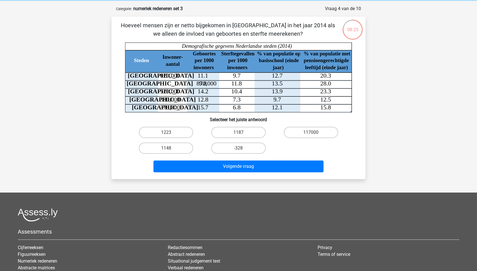
scroll to position [20, 0]
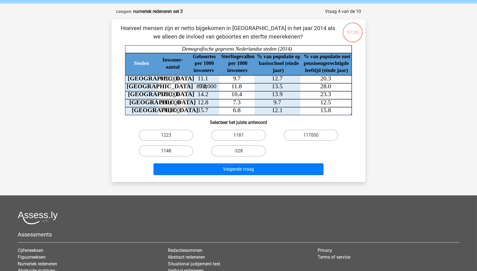
click at [178, 151] on label "1148" at bounding box center [166, 150] width 54 height 11
click at [170, 151] on input "1148" at bounding box center [168, 153] width 4 height 4
radio input "true"
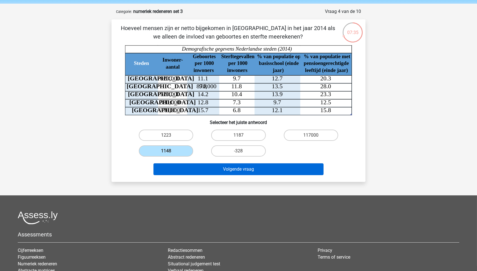
click at [199, 167] on button "Volgende vraag" at bounding box center [238, 169] width 170 height 12
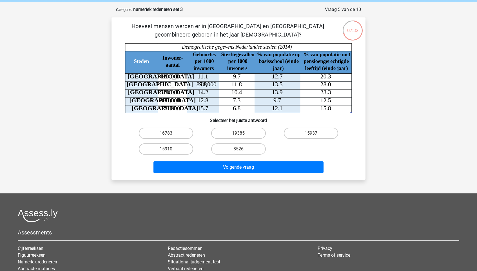
scroll to position [22, 0]
click at [187, 149] on label "15910" at bounding box center [166, 149] width 54 height 11
click at [170, 149] on input "15910" at bounding box center [168, 151] width 4 height 4
radio input "true"
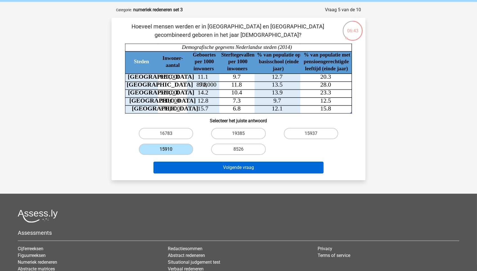
click at [201, 166] on button "Volgende vraag" at bounding box center [238, 168] width 170 height 12
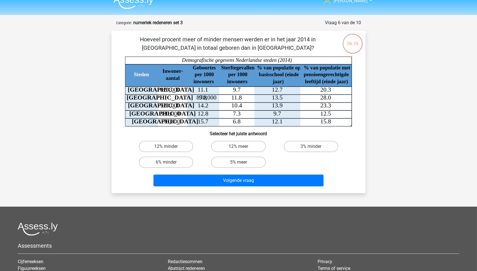
scroll to position [8, 0]
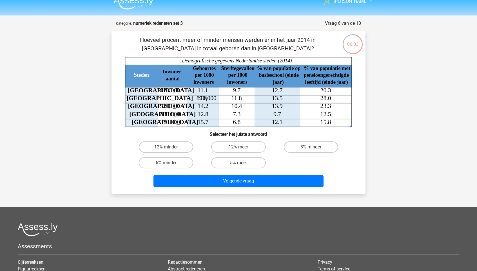
click at [181, 162] on label "6% minder" at bounding box center [166, 162] width 54 height 11
click at [170, 163] on input "6% minder" at bounding box center [168, 165] width 4 height 4
radio input "true"
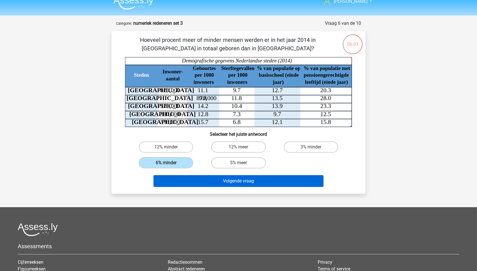
click at [209, 180] on button "Volgende vraag" at bounding box center [238, 181] width 170 height 12
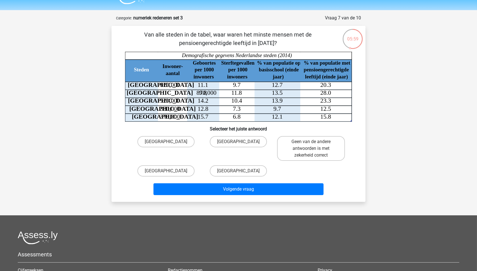
scroll to position [12, 0]
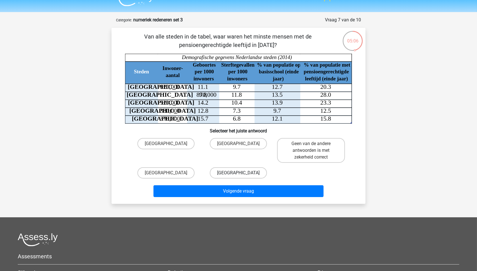
click at [225, 172] on label "[GEOGRAPHIC_DATA]" at bounding box center [238, 172] width 57 height 11
click at [238, 173] on input "[GEOGRAPHIC_DATA]" at bounding box center [240, 175] width 4 height 4
radio input "true"
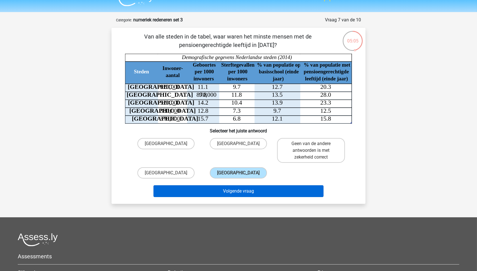
click at [234, 186] on button "Volgende vraag" at bounding box center [238, 191] width 170 height 12
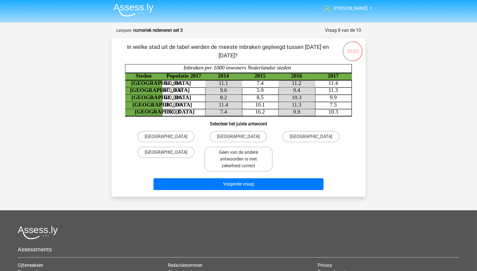
scroll to position [1, 0]
click at [171, 145] on div "[GEOGRAPHIC_DATA]" at bounding box center [166, 159] width 72 height 29
click at [169, 134] on label "[GEOGRAPHIC_DATA]" at bounding box center [165, 136] width 57 height 11
click at [169, 137] on input "[GEOGRAPHIC_DATA]" at bounding box center [168, 139] width 4 height 4
radio input "true"
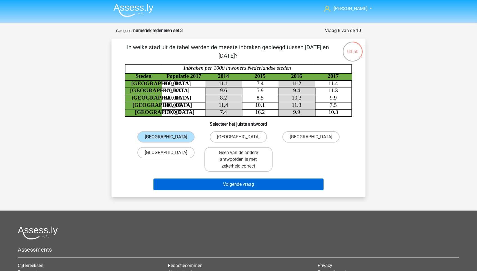
click at [222, 180] on button "Volgende vraag" at bounding box center [238, 185] width 170 height 12
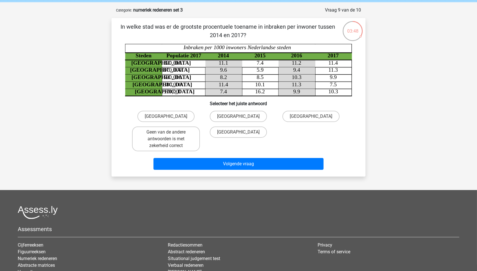
scroll to position [19, 0]
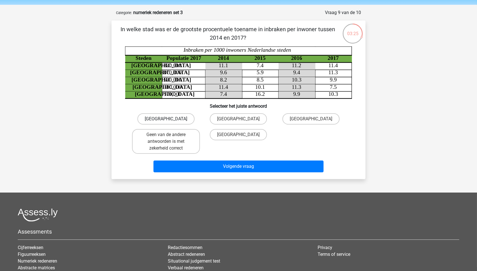
click at [175, 122] on label "[GEOGRAPHIC_DATA]" at bounding box center [165, 118] width 57 height 11
click at [170, 122] on input "[GEOGRAPHIC_DATA]" at bounding box center [168, 121] width 4 height 4
radio input "true"
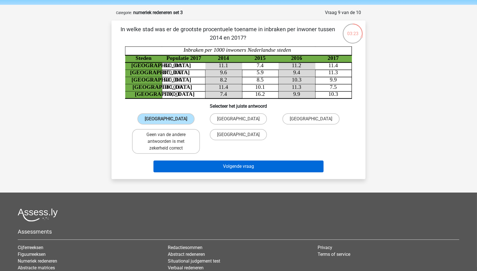
click at [289, 161] on button "Volgende vraag" at bounding box center [238, 167] width 170 height 12
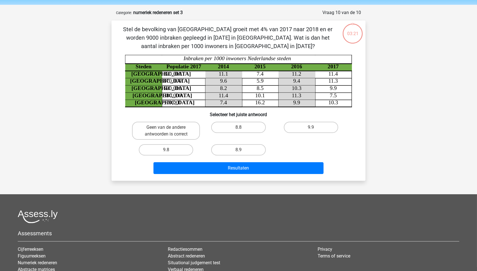
scroll to position [28, 0]
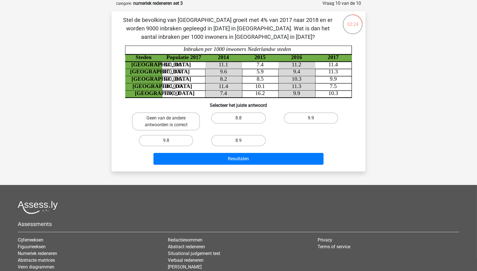
click at [333, 118] on label "9.9" at bounding box center [311, 118] width 54 height 11
click at [314, 118] on input "9.9" at bounding box center [313, 120] width 4 height 4
radio input "true"
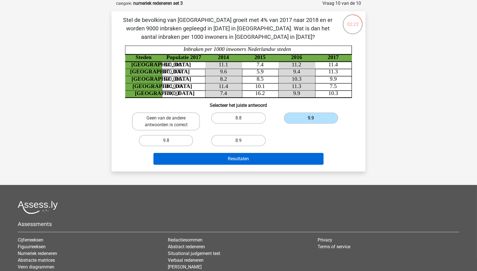
click at [299, 158] on button "Resultaten" at bounding box center [238, 159] width 170 height 12
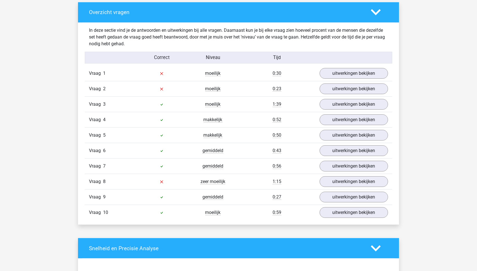
scroll to position [308, 0]
click at [360, 72] on link "uitwerkingen bekijken" at bounding box center [353, 73] width 79 height 12
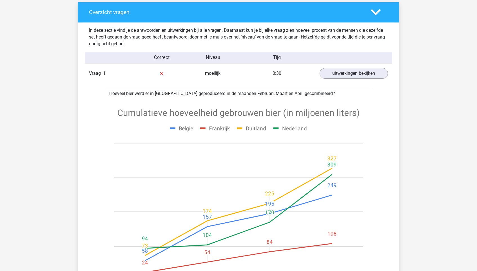
scroll to position [320, 0]
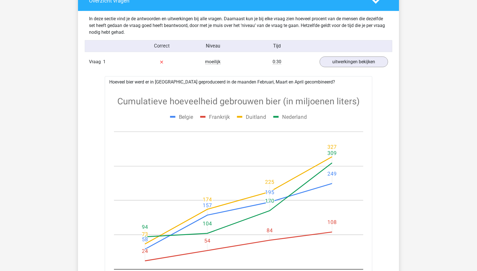
click at [371, 65] on div "Vraag 1 moeilijk 0:30 uitwerkingen bekijken" at bounding box center [238, 61] width 307 height 15
click at [369, 64] on link "uitwerkingen bekijken" at bounding box center [353, 62] width 79 height 12
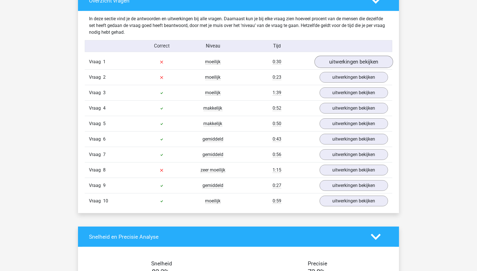
click at [367, 60] on link "uitwerkingen bekijken" at bounding box center [353, 62] width 79 height 12
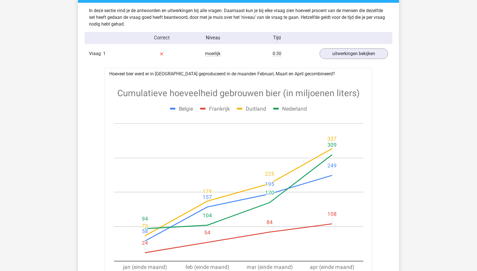
scroll to position [320, 0]
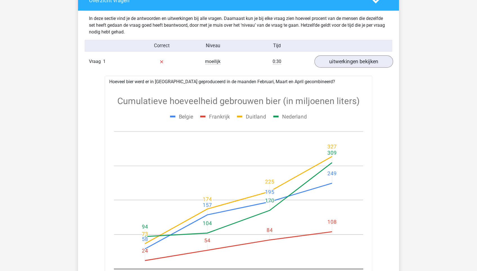
click at [359, 59] on link "uitwerkingen bekijken" at bounding box center [353, 61] width 79 height 12
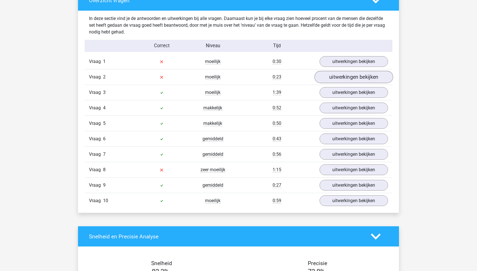
click at [356, 81] on link "uitwerkingen bekijken" at bounding box center [353, 77] width 79 height 12
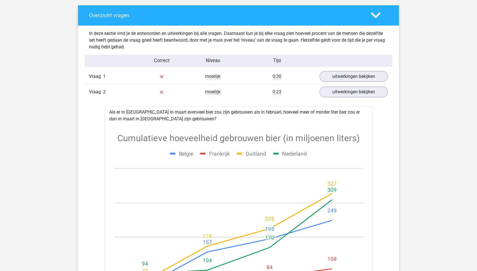
scroll to position [302, 0]
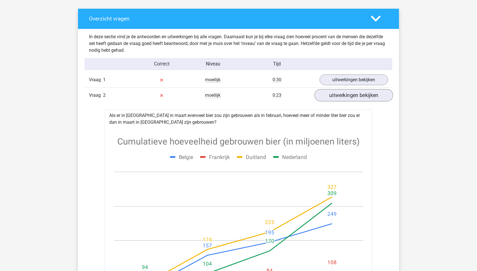
click at [382, 97] on link "uitwerkingen bekijken" at bounding box center [353, 95] width 79 height 12
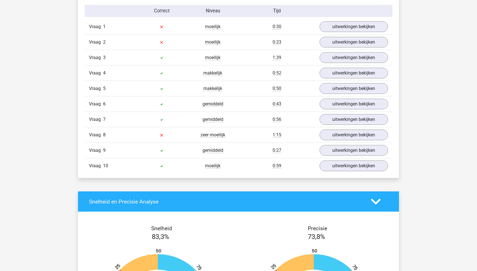
scroll to position [377, 0]
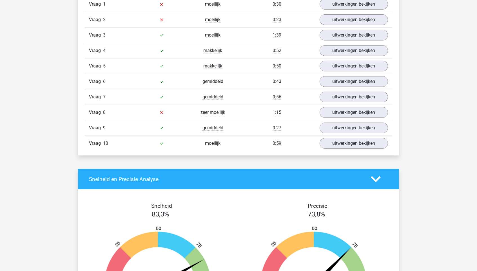
click at [371, 120] on div "Vraag 9 gemiddeld 0:27 uitwerkingen bekijken" at bounding box center [238, 127] width 307 height 15
click at [369, 120] on div "Vraag 9 gemiddeld 0:27 uitwerkingen bekijken" at bounding box center [238, 127] width 307 height 15
click at [368, 114] on link "uitwerkingen bekijken" at bounding box center [353, 112] width 79 height 12
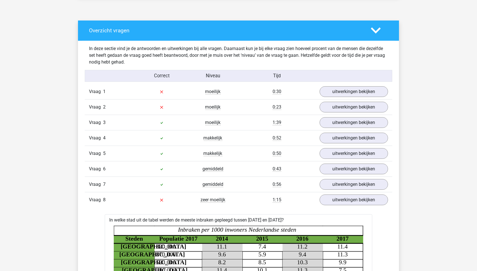
scroll to position [283, 0]
